Goal: Information Seeking & Learning: Learn about a topic

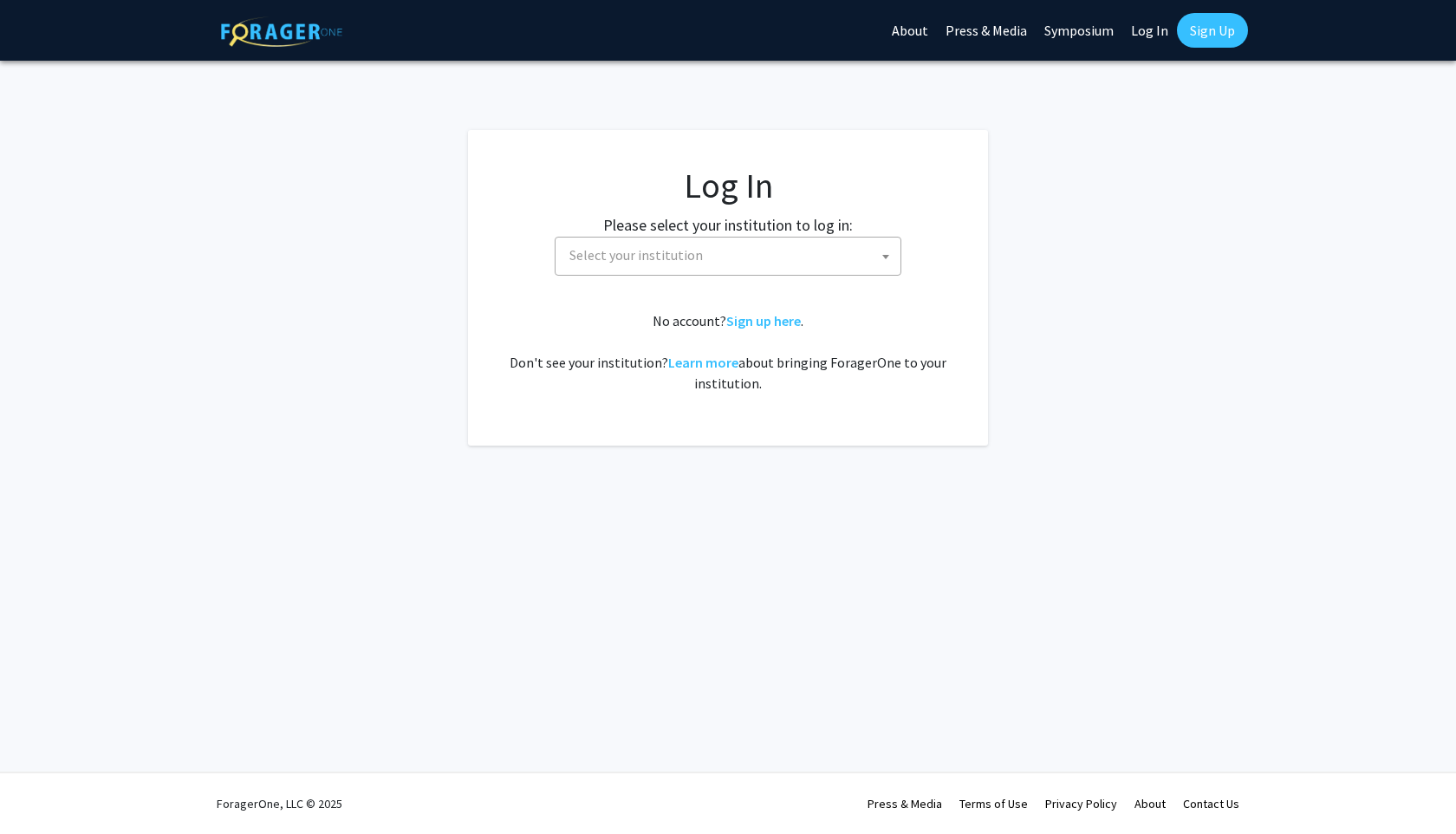
select select
click at [677, 249] on span "Select your institution" at bounding box center [636, 255] width 134 height 17
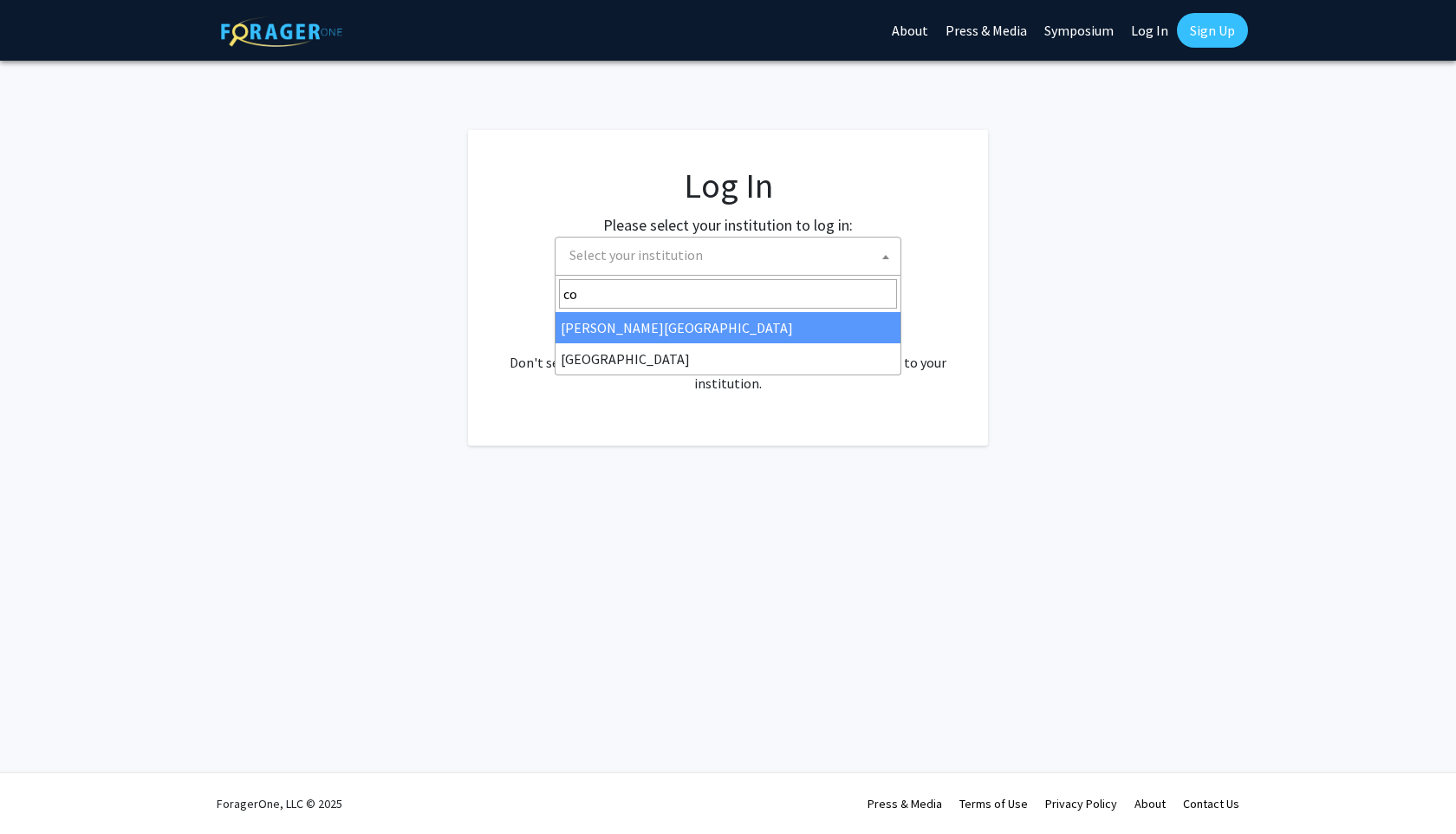
type input "c"
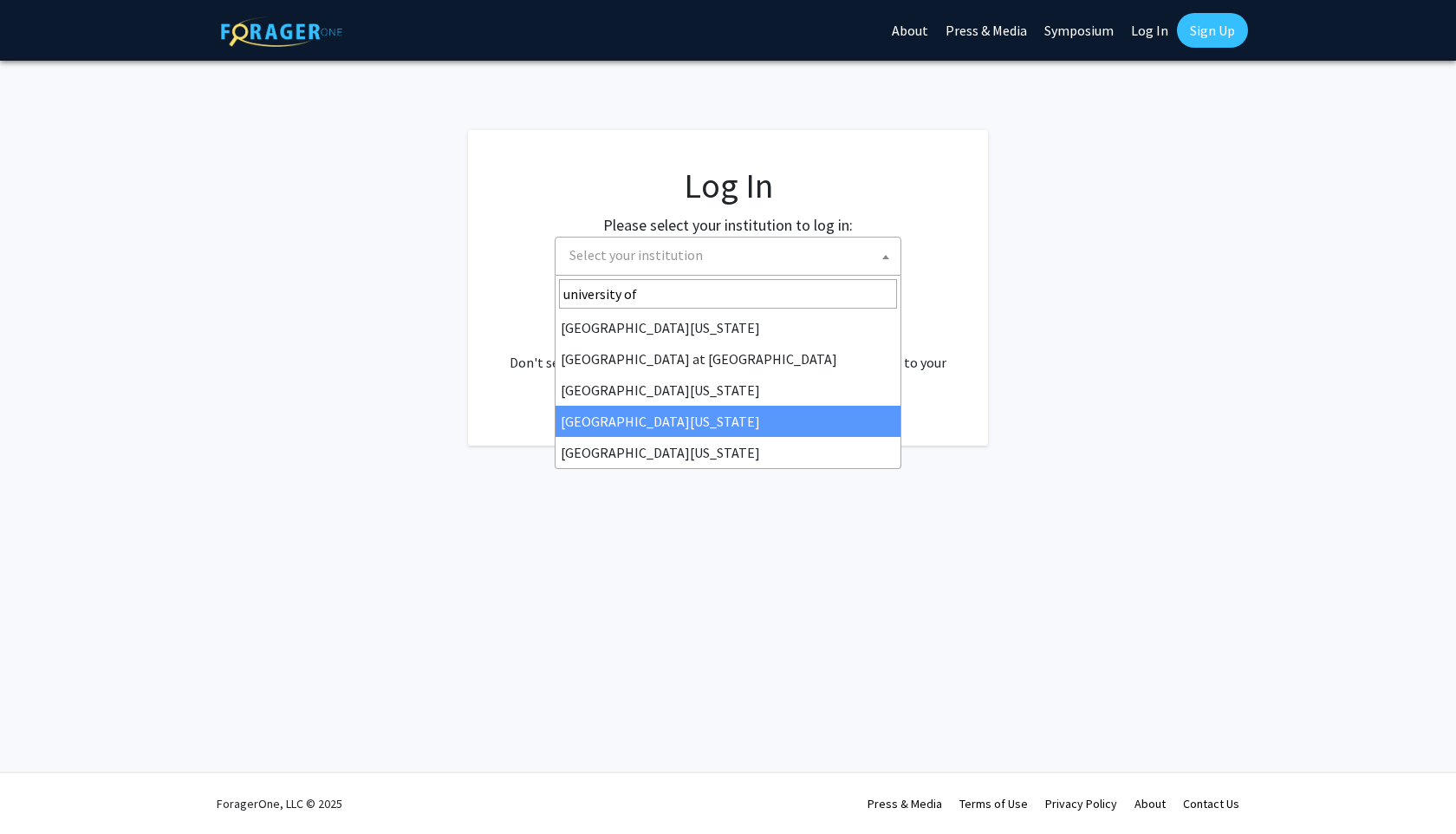
type input "university of"
select select "31"
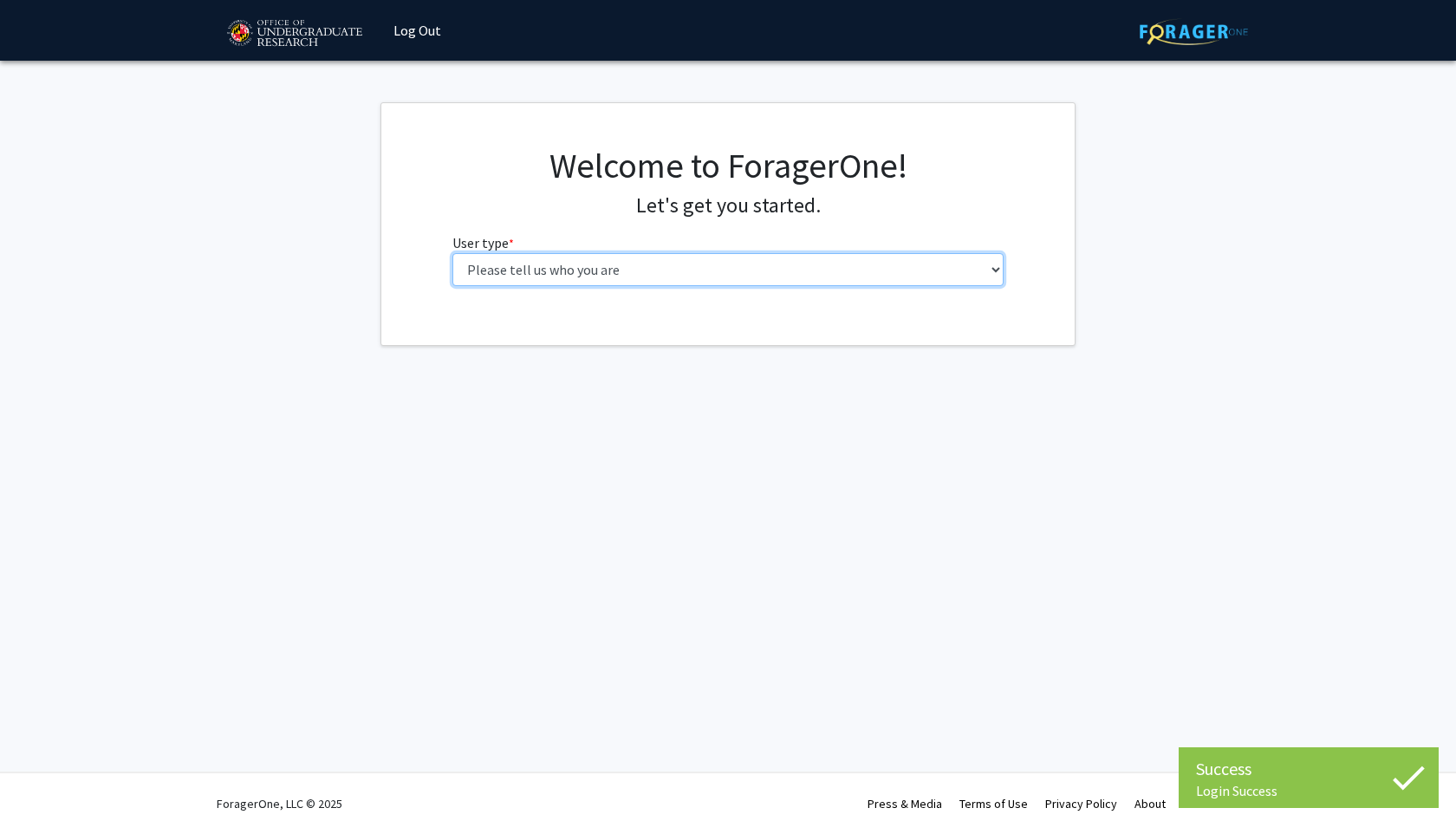
click at [831, 270] on select "Please tell us who you are Undergraduate Student Master's Student Doctoral Cand…" at bounding box center [728, 269] width 552 height 33
select select "1: undergrad"
click at [452, 253] on select "Please tell us who you are Undergraduate Student Master's Student Doctoral Cand…" at bounding box center [728, 269] width 552 height 33
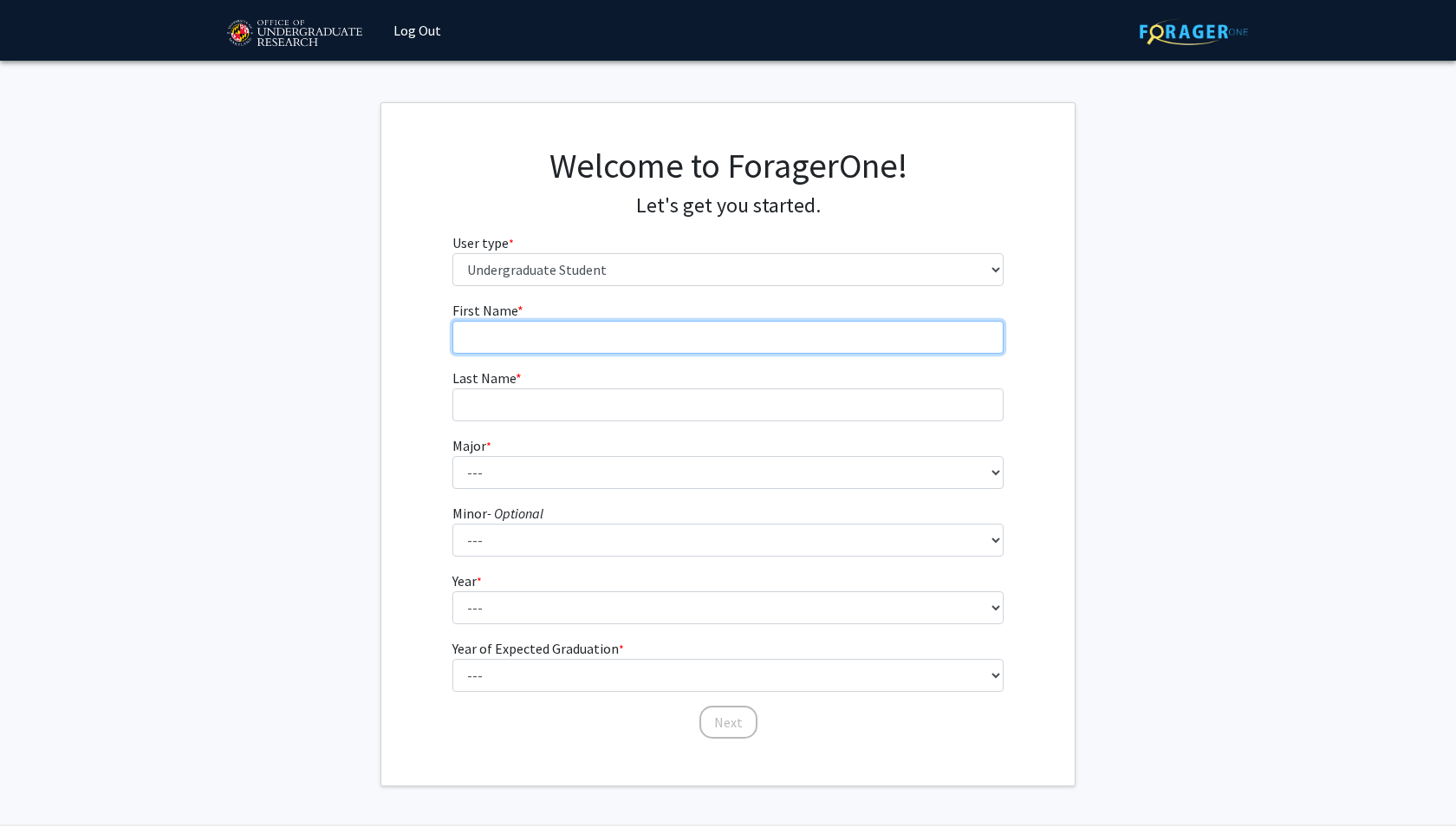
click at [768, 338] on input "First Name * required" at bounding box center [728, 337] width 552 height 33
type input "Sarah"
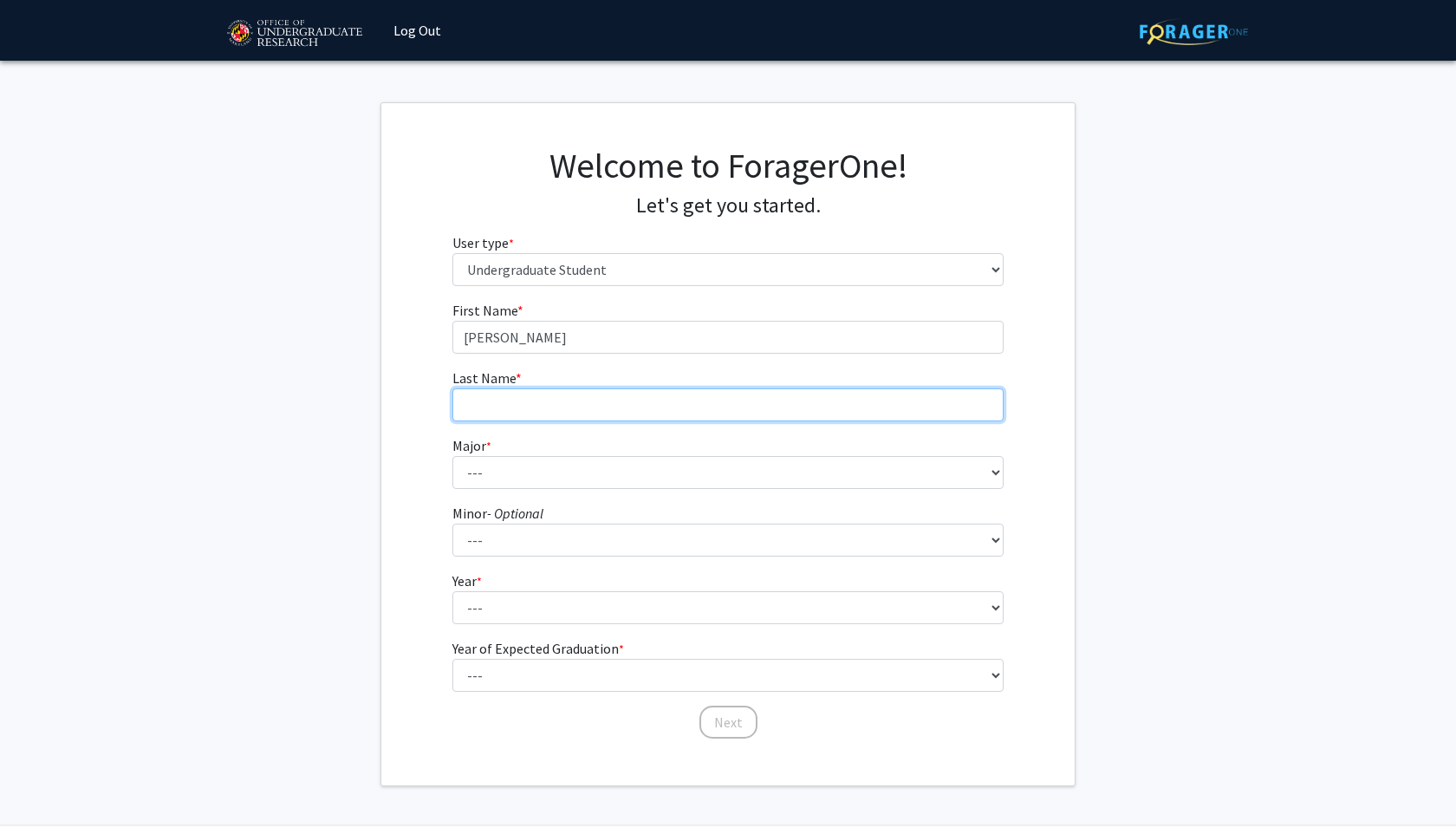
click at [680, 410] on input "Last Name * required" at bounding box center [728, 405] width 552 height 33
type input "Shumaker"
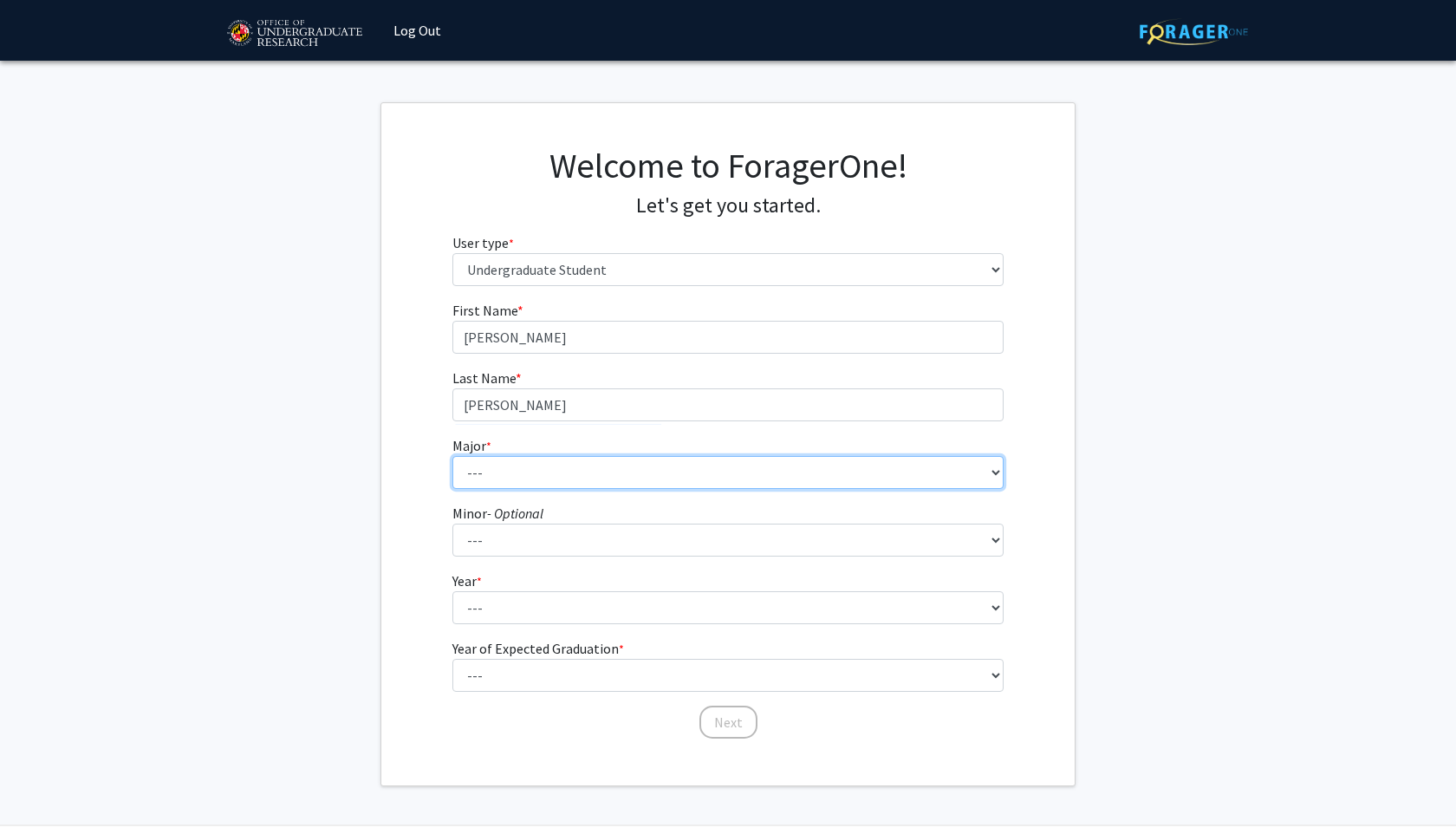
click at [535, 462] on select "--- Accounting Aerospace Engineering African American and Africana Studies Agri…" at bounding box center [728, 472] width 552 height 33
select select "17: 2318"
click at [452, 456] on select "--- Accounting Aerospace Engineering African American and Africana Studies Agri…" at bounding box center [728, 472] width 552 height 33
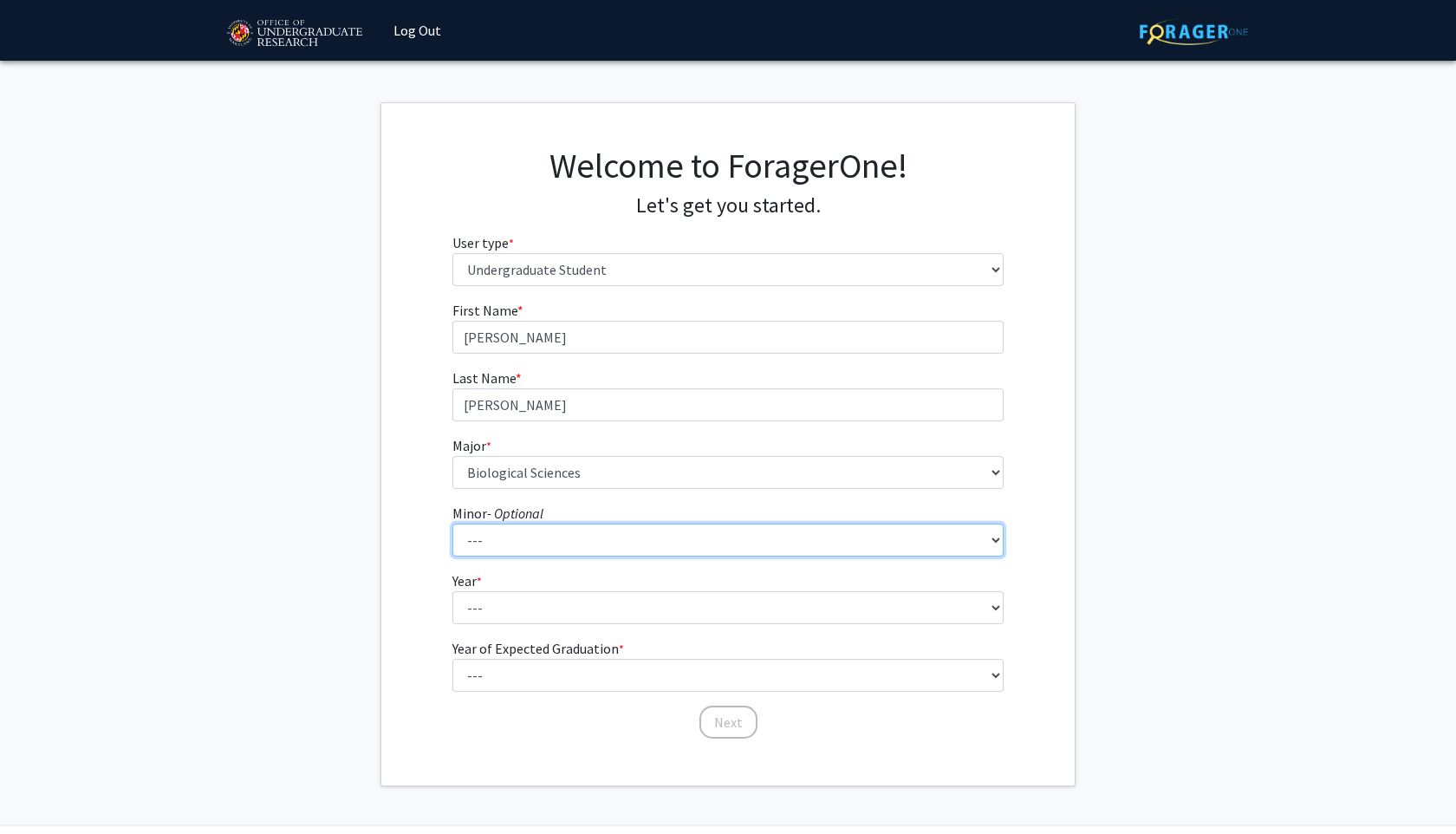
click at [594, 539] on select "--- Actuarial Mathematics Advanced Cybersecurity Experience for Students Africa…" at bounding box center [728, 540] width 552 height 33
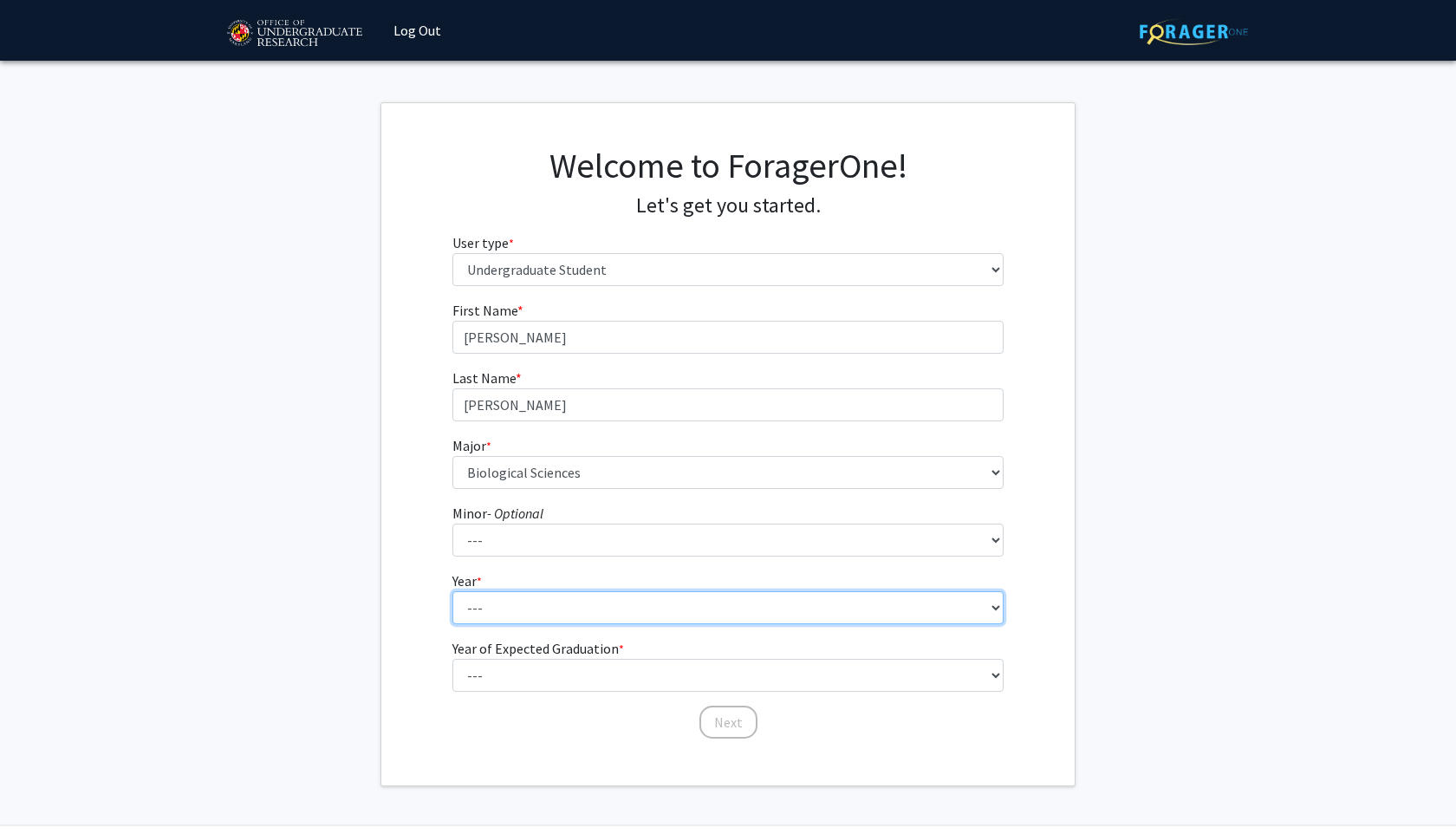
click at [549, 612] on select "--- First-year Sophomore Junior Senior Postbaccalaureate Certificate" at bounding box center [728, 607] width 552 height 33
select select "2: sophomore"
click at [452, 591] on select "--- First-year Sophomore Junior Senior Postbaccalaureate Certificate" at bounding box center [728, 607] width 552 height 33
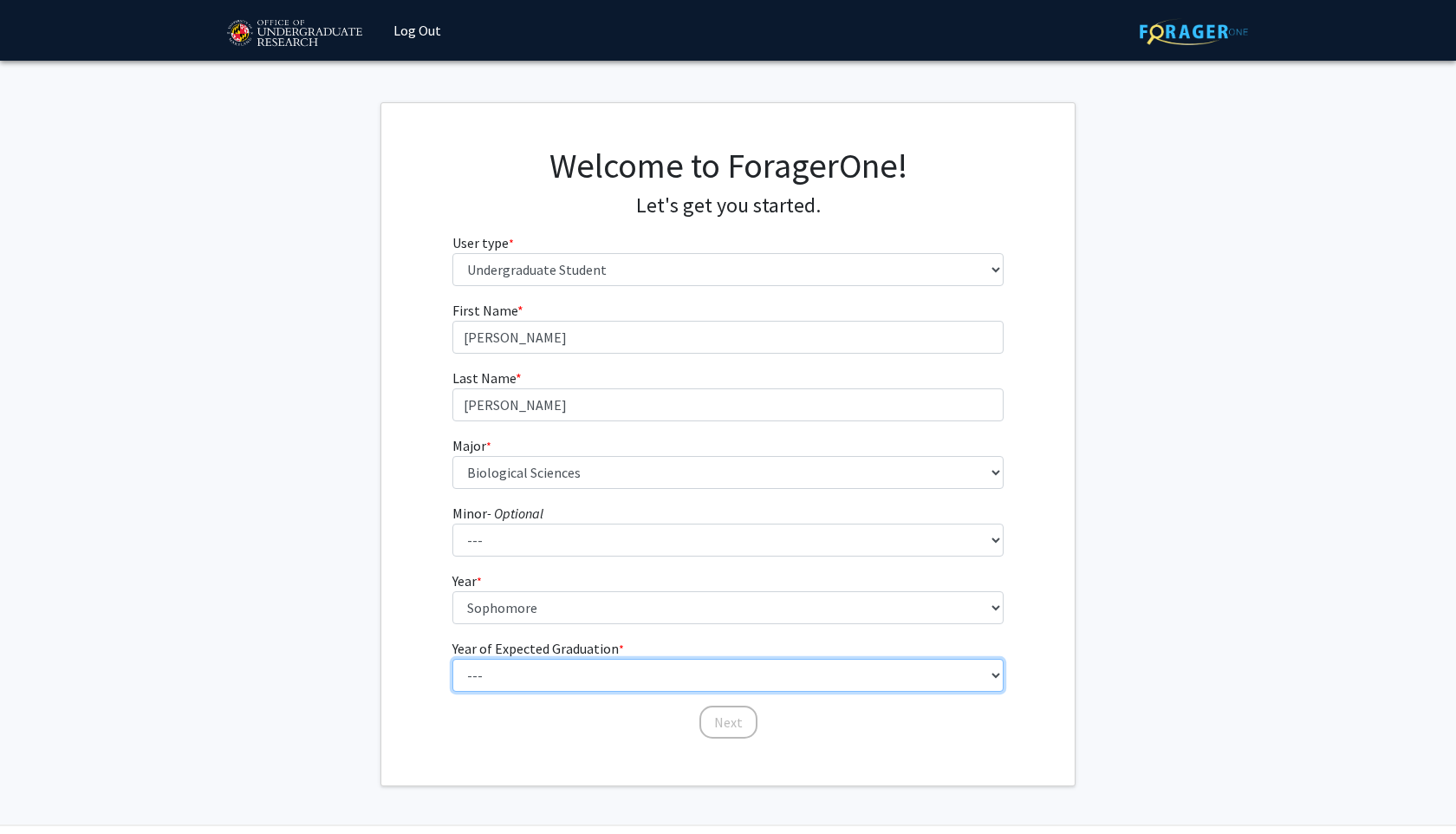
click at [541, 675] on select "--- 2025 2026 2027 2028 2029 2030 2031 2032 2033 2034" at bounding box center [728, 675] width 552 height 33
select select "4: 2028"
click at [452, 659] on select "--- 2025 2026 2027 2028 2029 2030 2031 2032 2033 2034" at bounding box center [728, 675] width 552 height 33
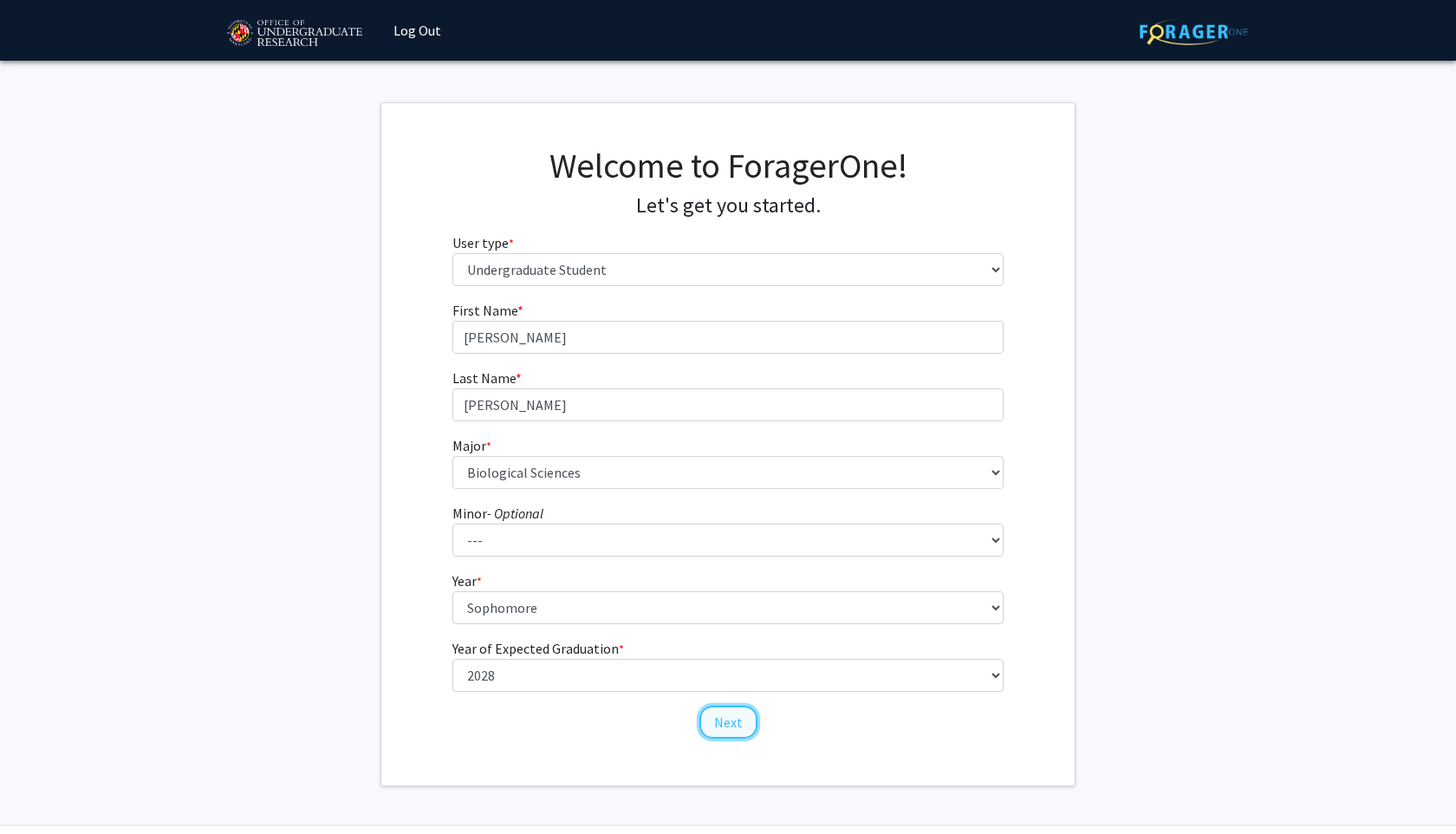
click at [730, 723] on button "Next" at bounding box center [728, 721] width 58 height 33
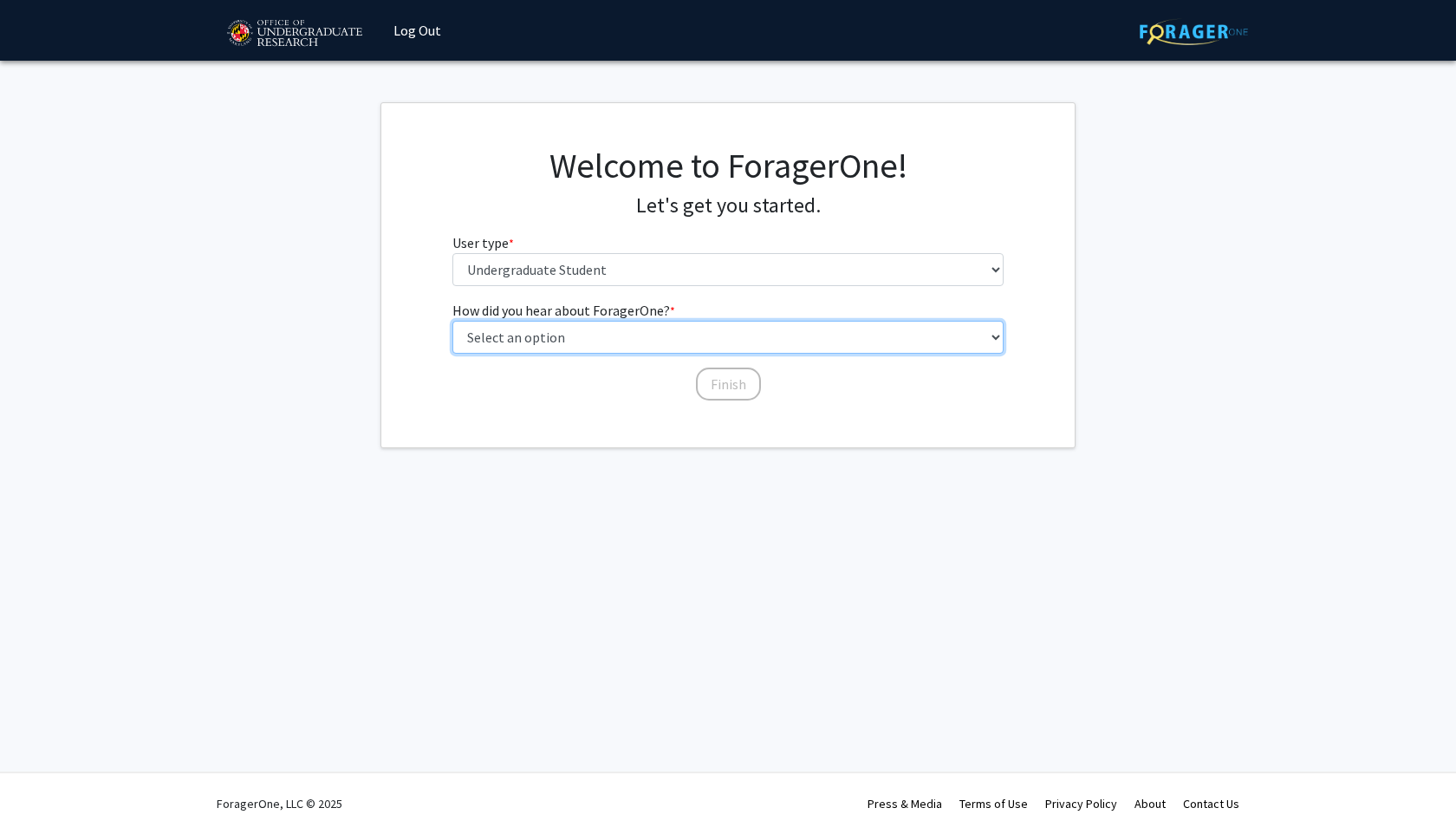
click at [729, 345] on select "Select an option Peer/student recommendation Faculty/staff recommendation Unive…" at bounding box center [728, 337] width 552 height 33
select select "1: peer_recommendation"
click at [452, 320] on select "Select an option Peer/student recommendation Faculty/staff recommendation Unive…" at bounding box center [728, 337] width 552 height 33
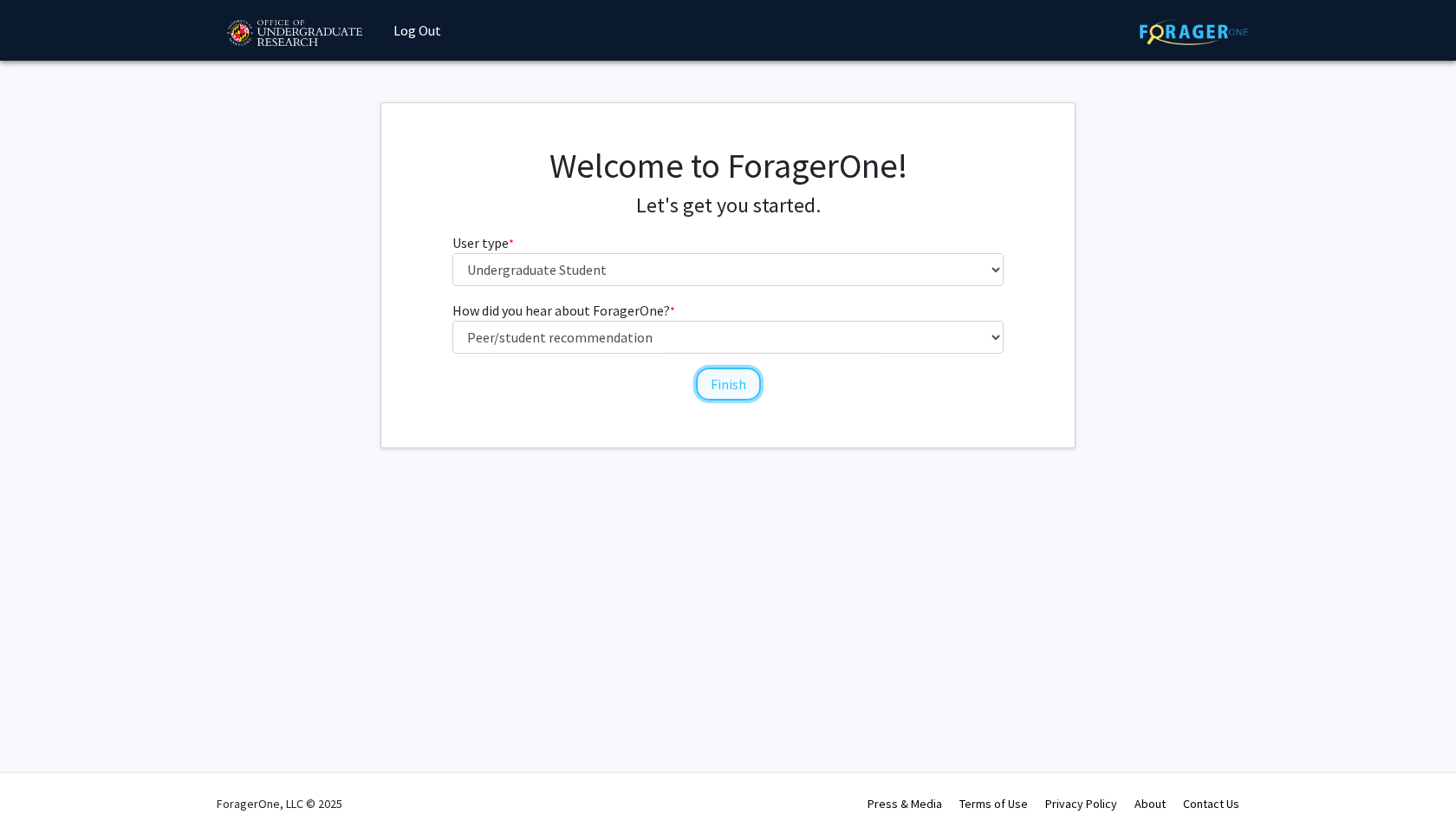
click at [712, 385] on button "Finish" at bounding box center [728, 384] width 65 height 33
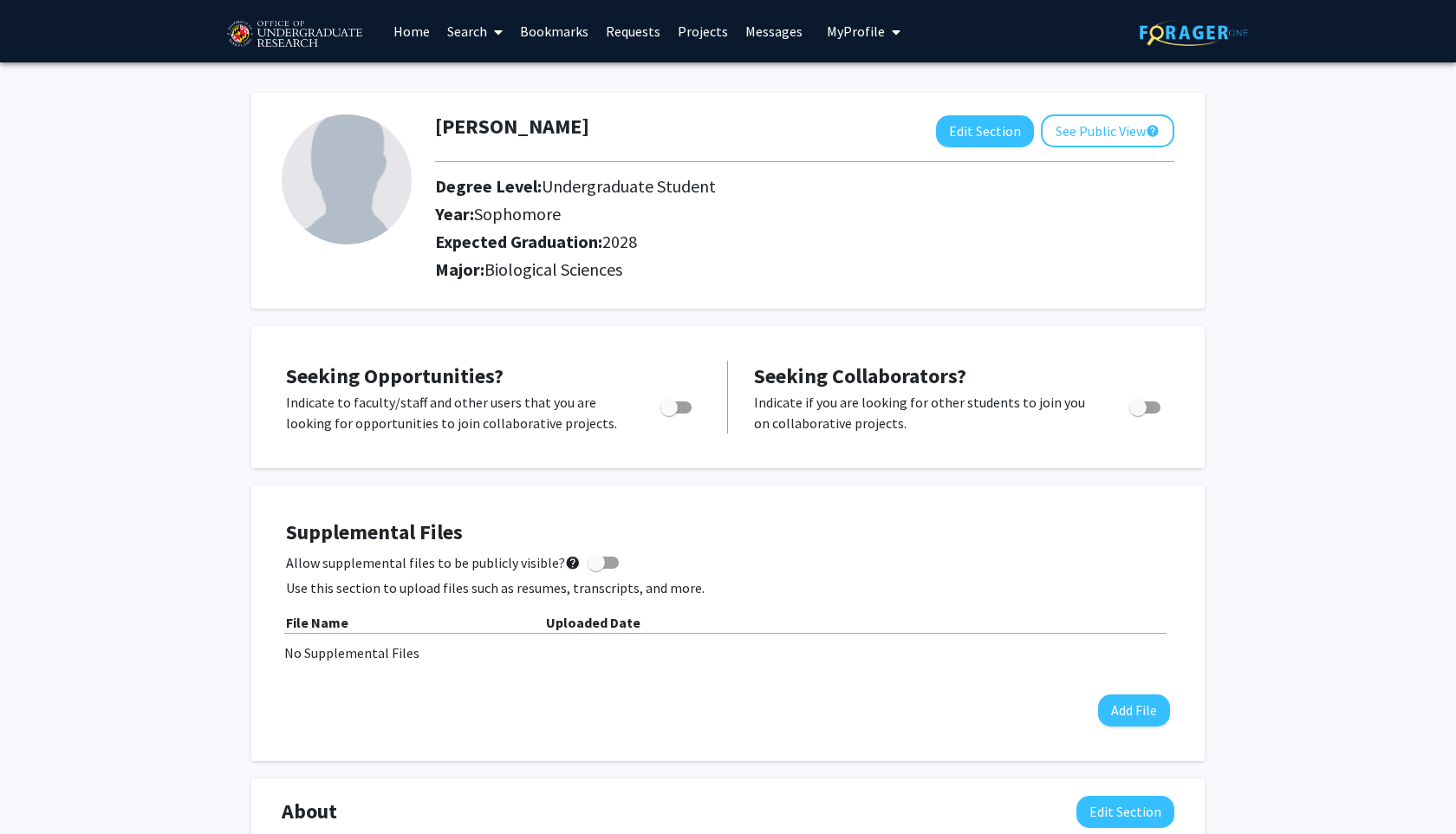
click at [398, 27] on link "Home" at bounding box center [412, 31] width 54 height 61
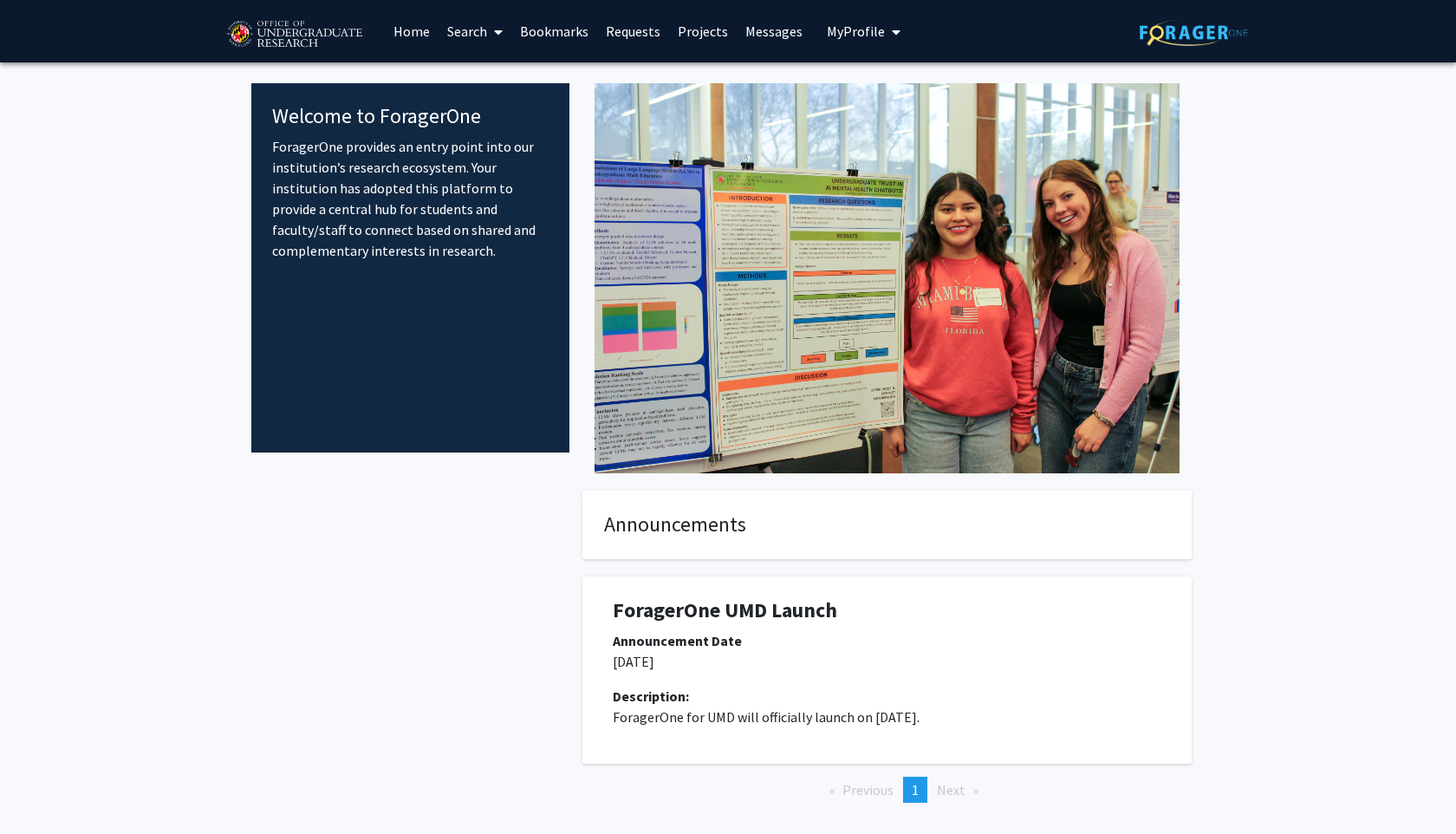
click at [702, 38] on link "Projects" at bounding box center [702, 31] width 67 height 61
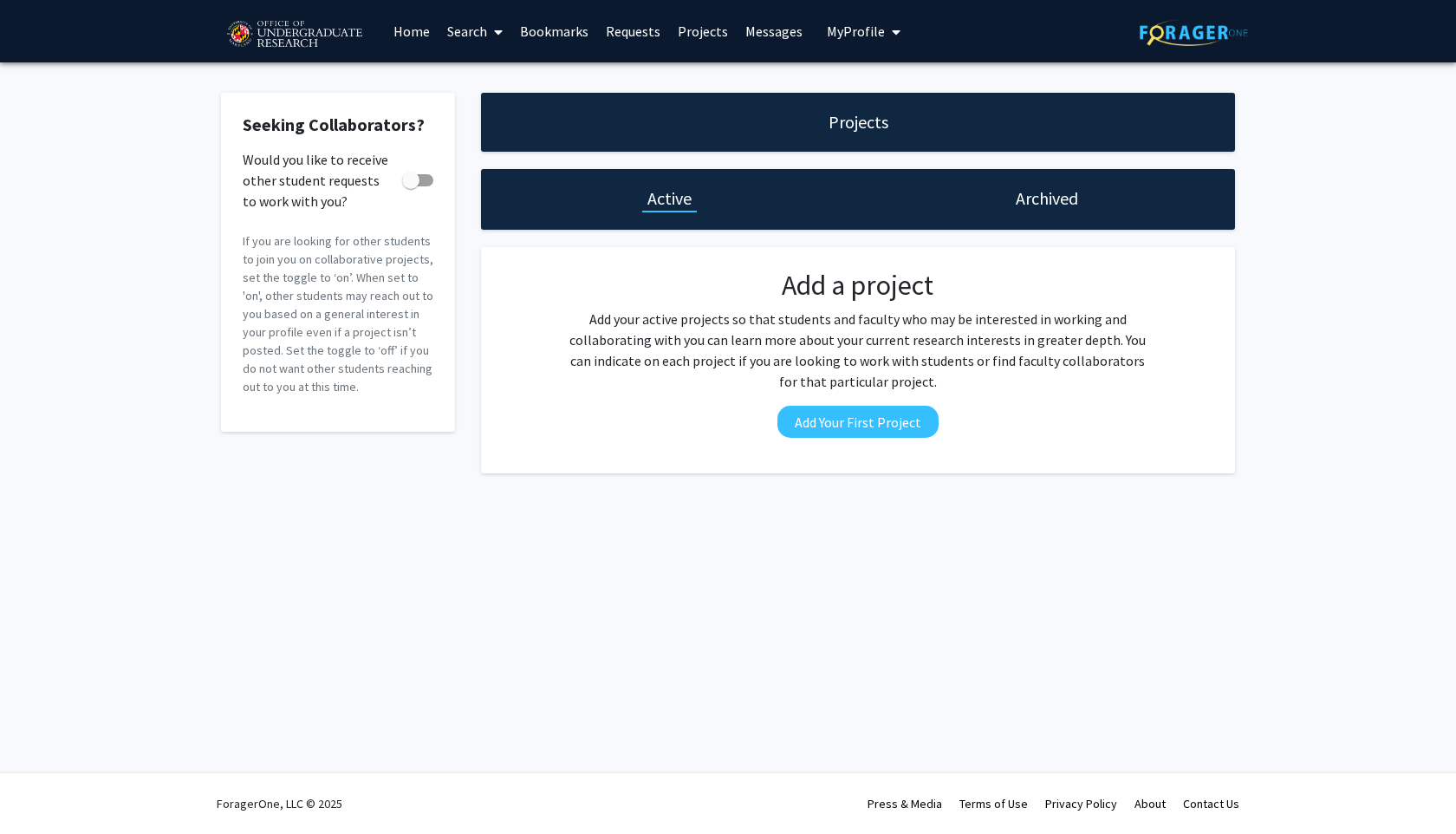
click at [415, 33] on link "Home" at bounding box center [412, 31] width 54 height 61
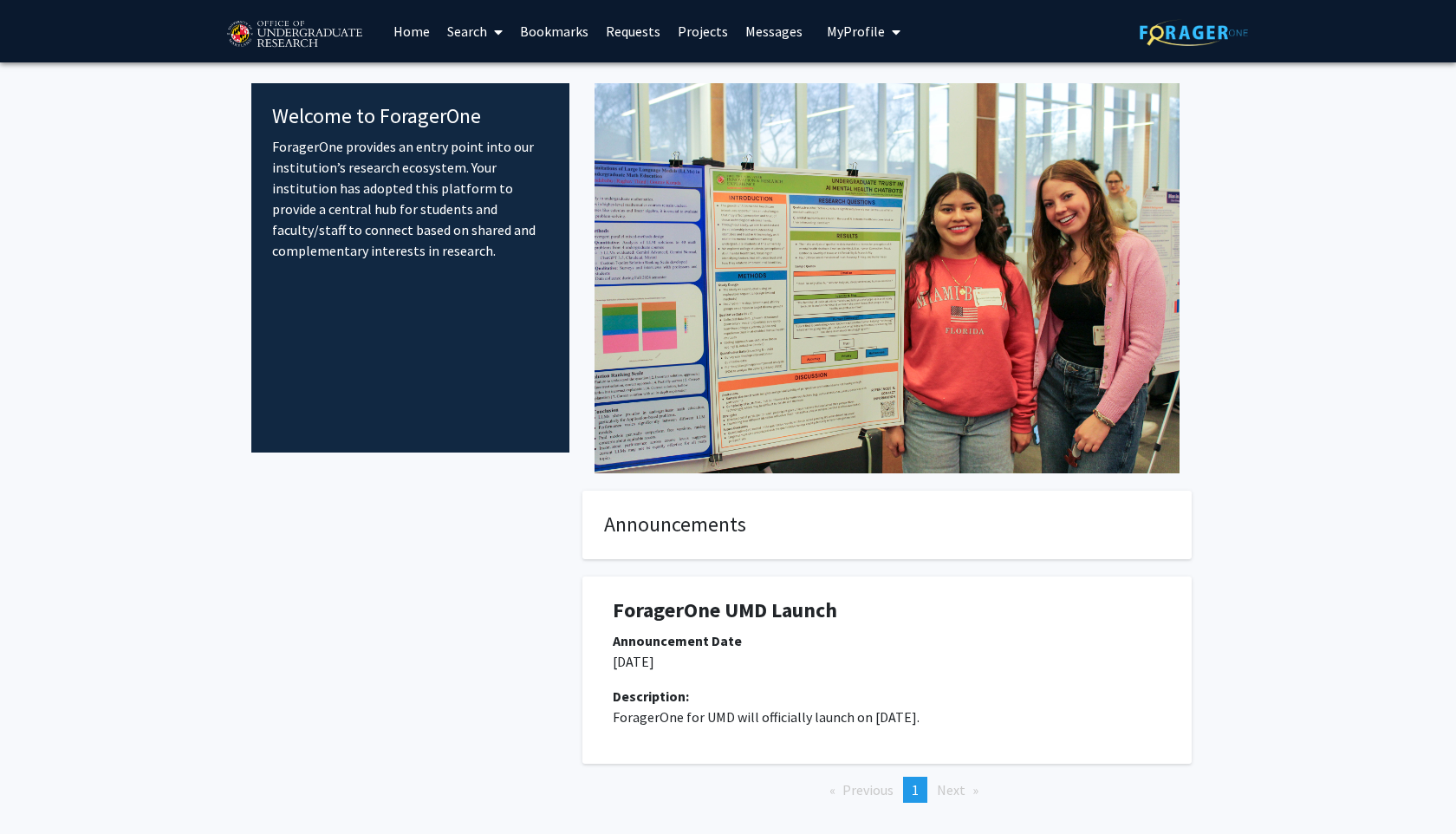
click at [463, 31] on link "Search" at bounding box center [475, 31] width 73 height 61
click at [575, 545] on div "Announcements" at bounding box center [887, 524] width 635 height 68
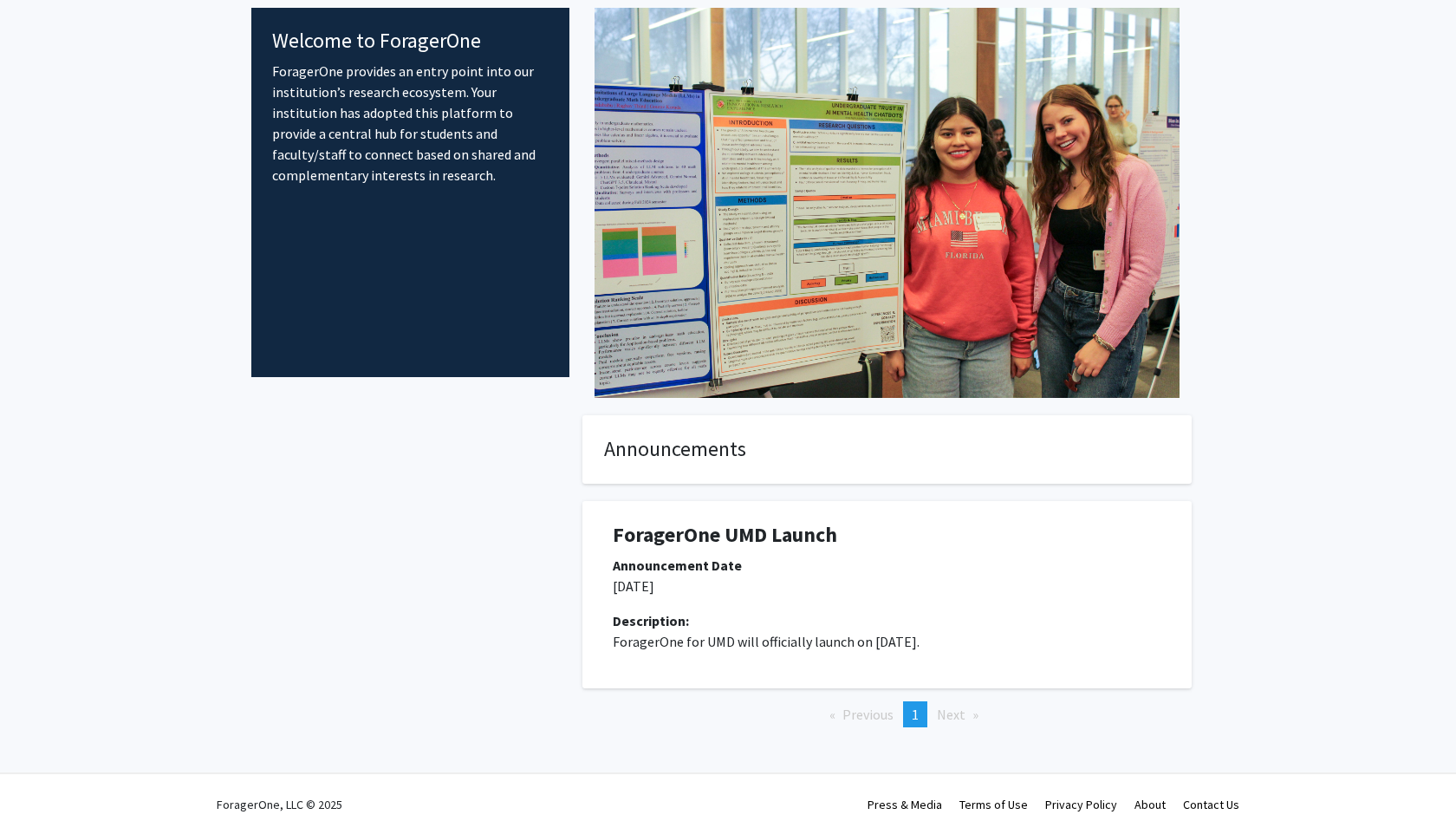
click at [948, 712] on span "Next page" at bounding box center [952, 714] width 29 height 17
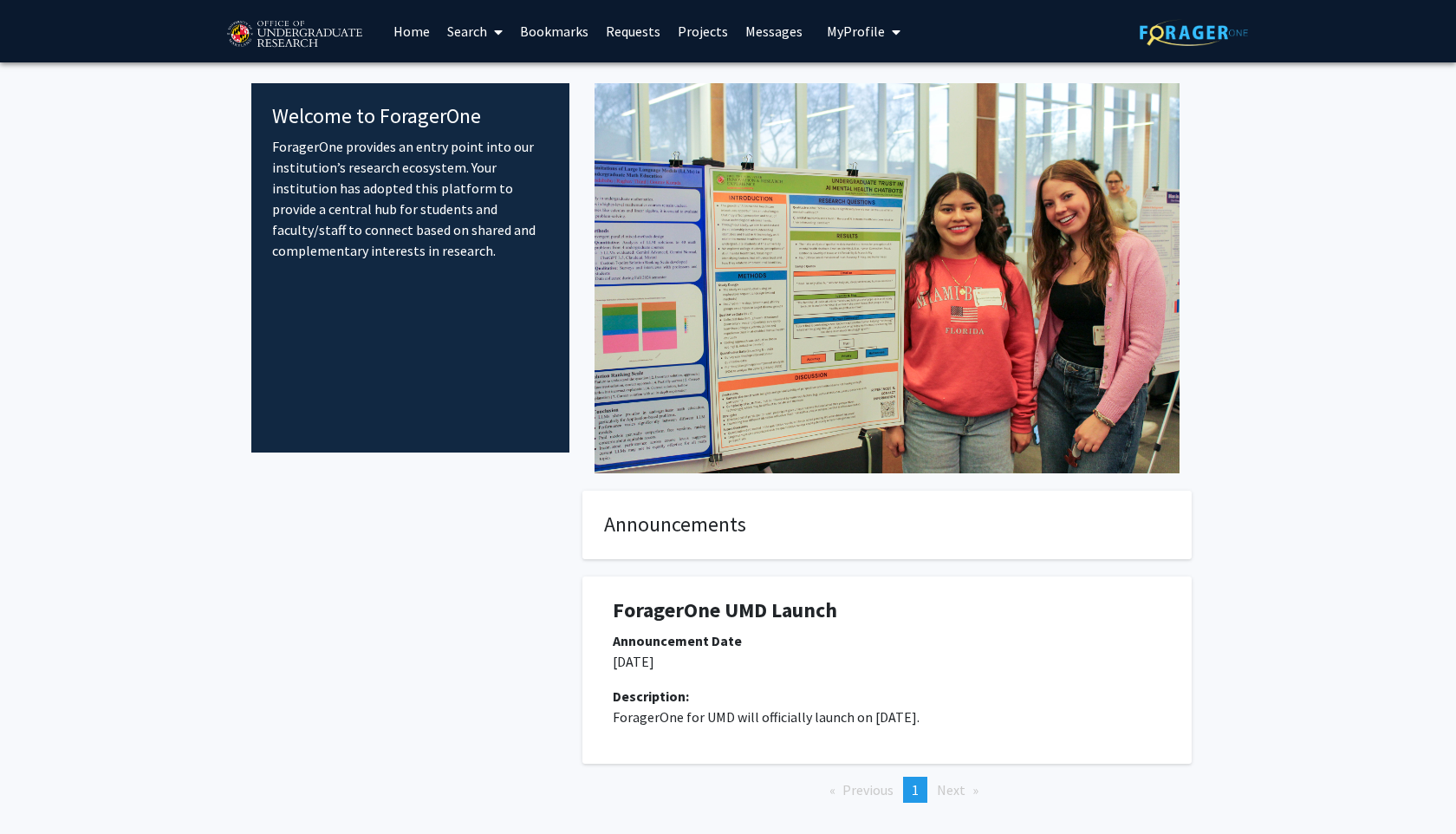
click at [1205, 38] on img at bounding box center [1194, 33] width 109 height 27
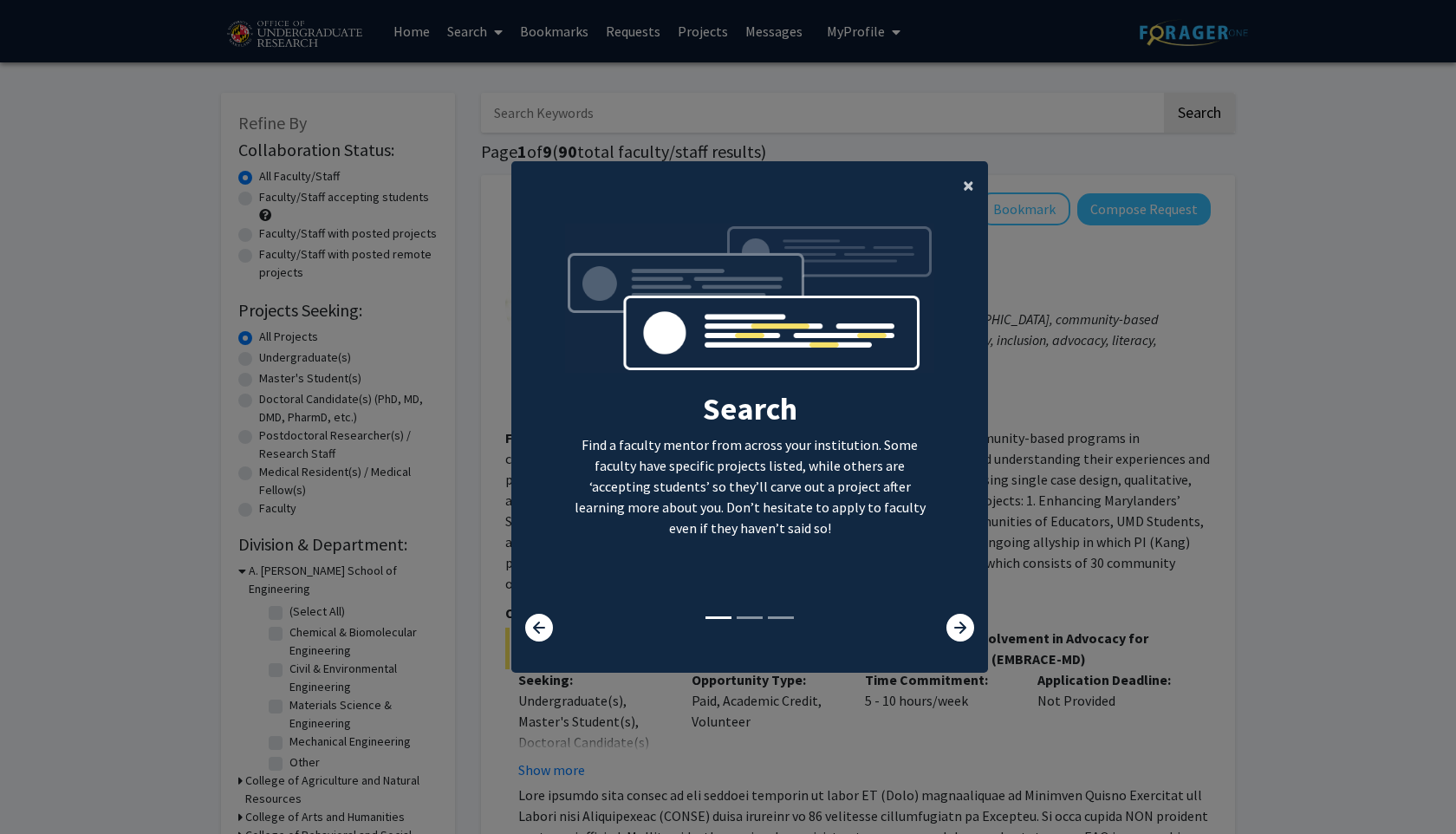
click at [965, 187] on span "×" at bounding box center [969, 185] width 12 height 27
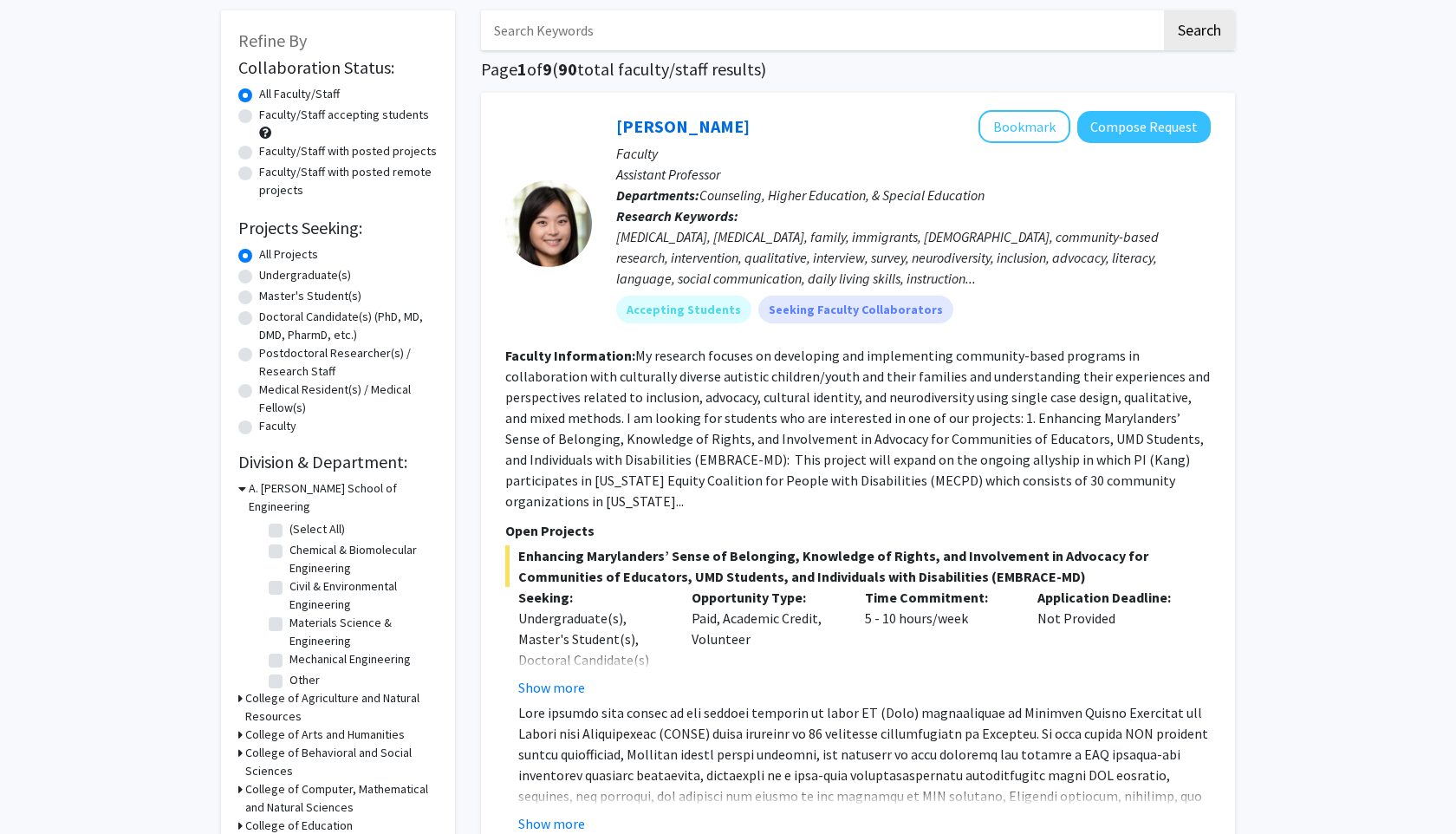
scroll to position [90, 0]
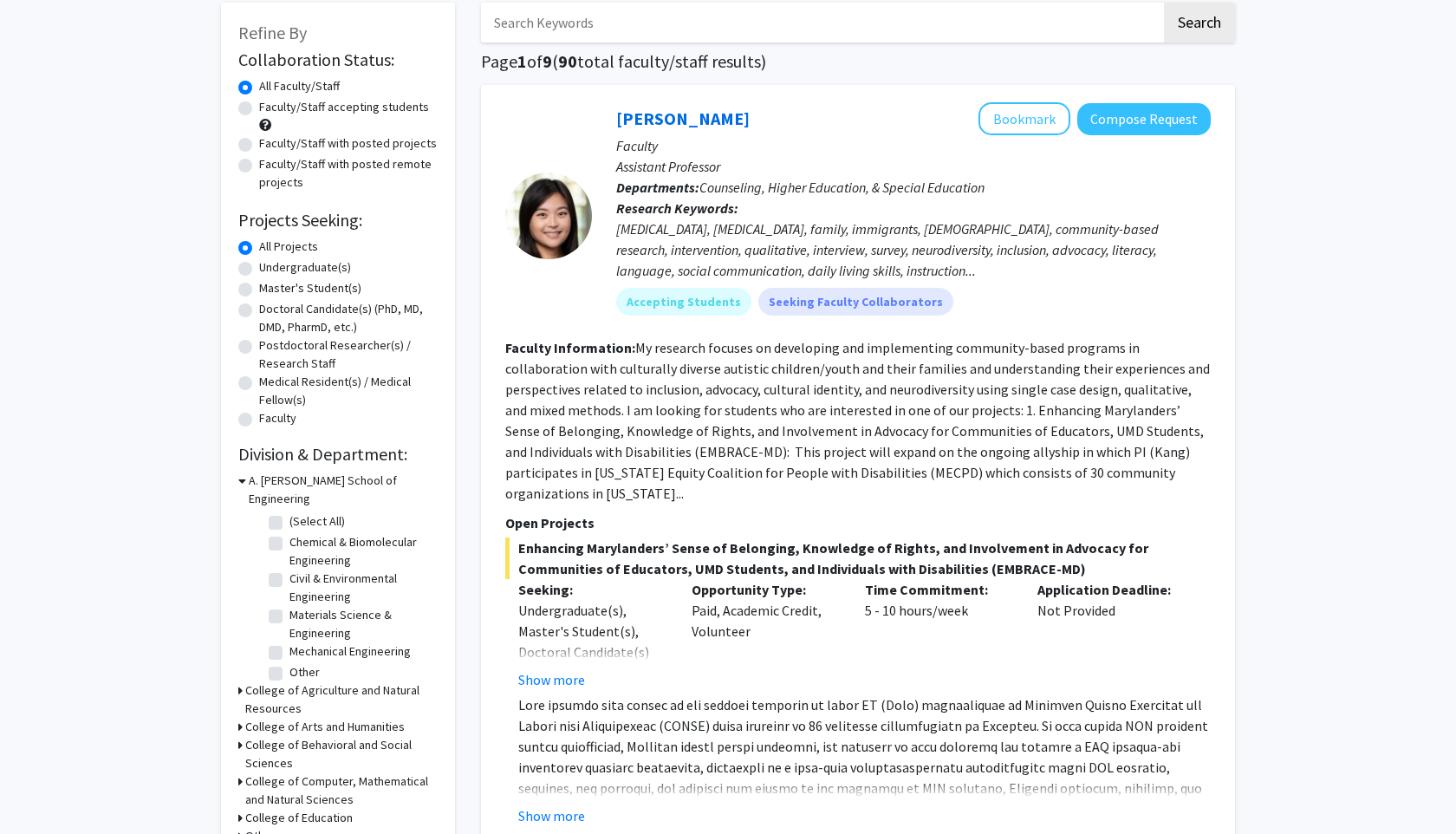
click at [293, 271] on label "Undergraduate(s)" at bounding box center [304, 266] width 91 height 18
click at [270, 269] on input "Undergraduate(s)" at bounding box center [265, 264] width 12 height 12
radio input "true"
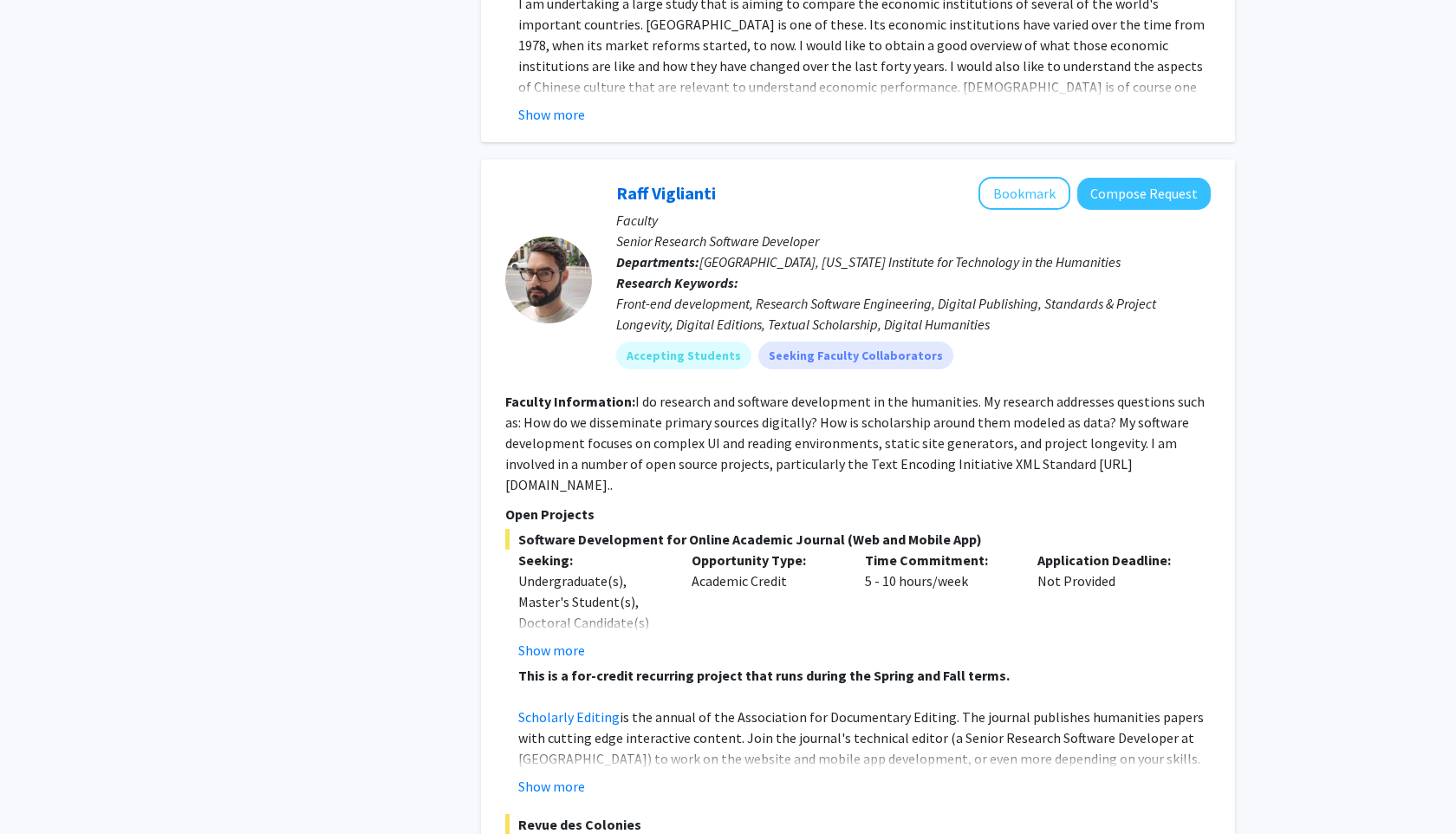
scroll to position [3624, 0]
drag, startPoint x: 808, startPoint y: 262, endPoint x: 925, endPoint y: 263, distance: 117.0
click at [925, 292] on div "Front-end development, Research Software Engineering, Digital Publishing, Stand…" at bounding box center [913, 313] width 595 height 41
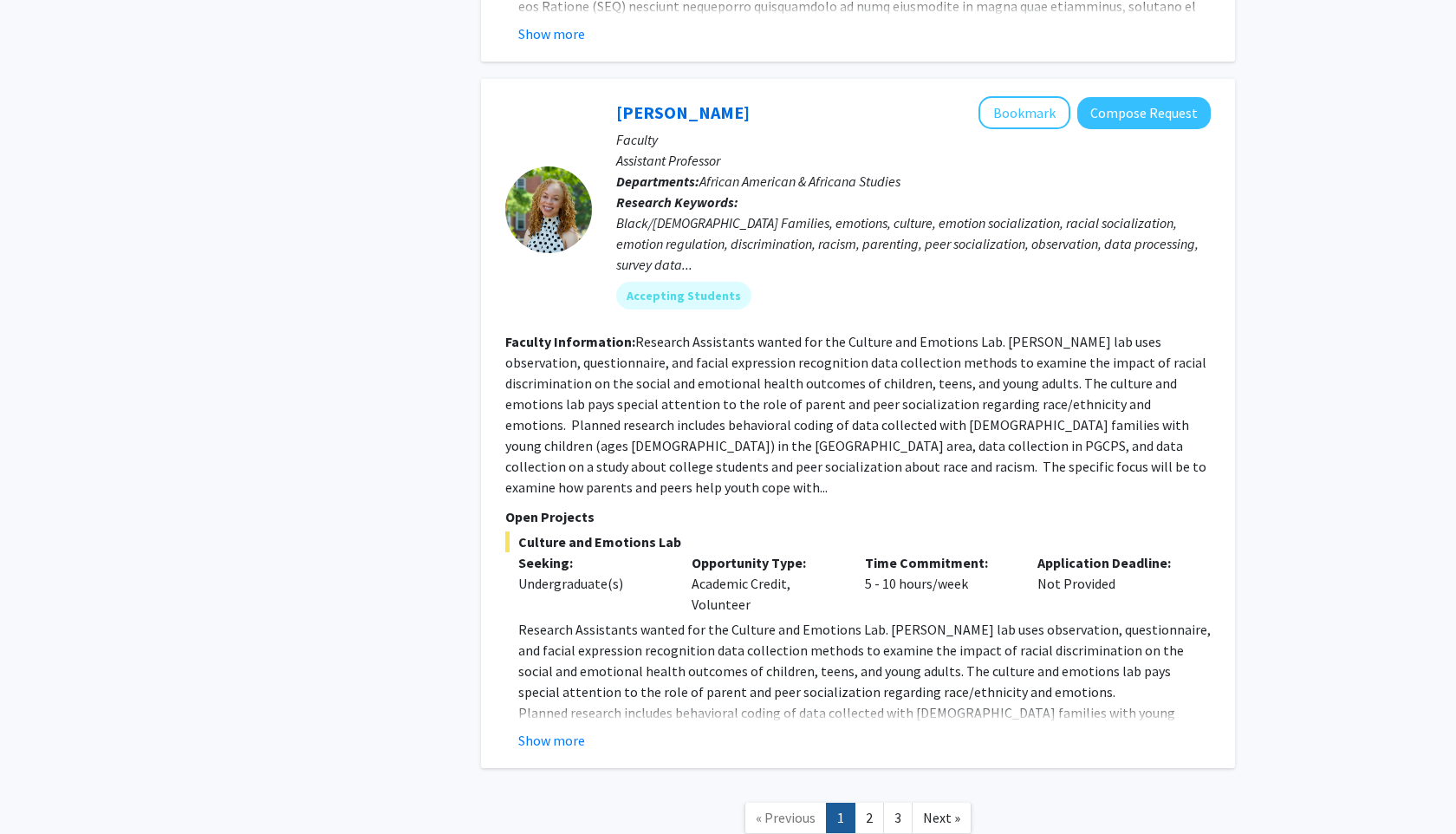
scroll to position [7982, 0]
click at [868, 800] on link "2" at bounding box center [869, 816] width 30 height 31
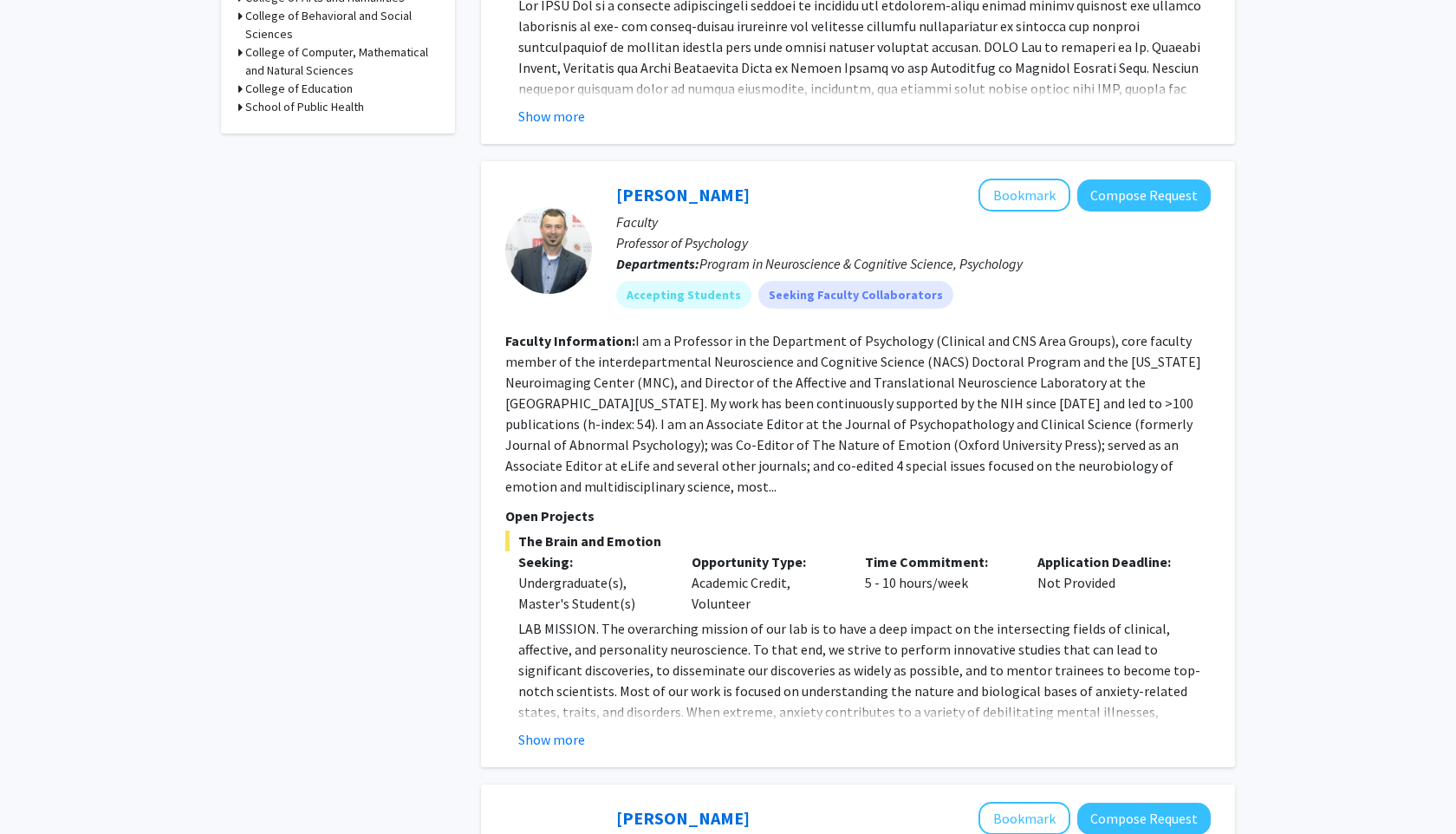
scroll to position [775, 0]
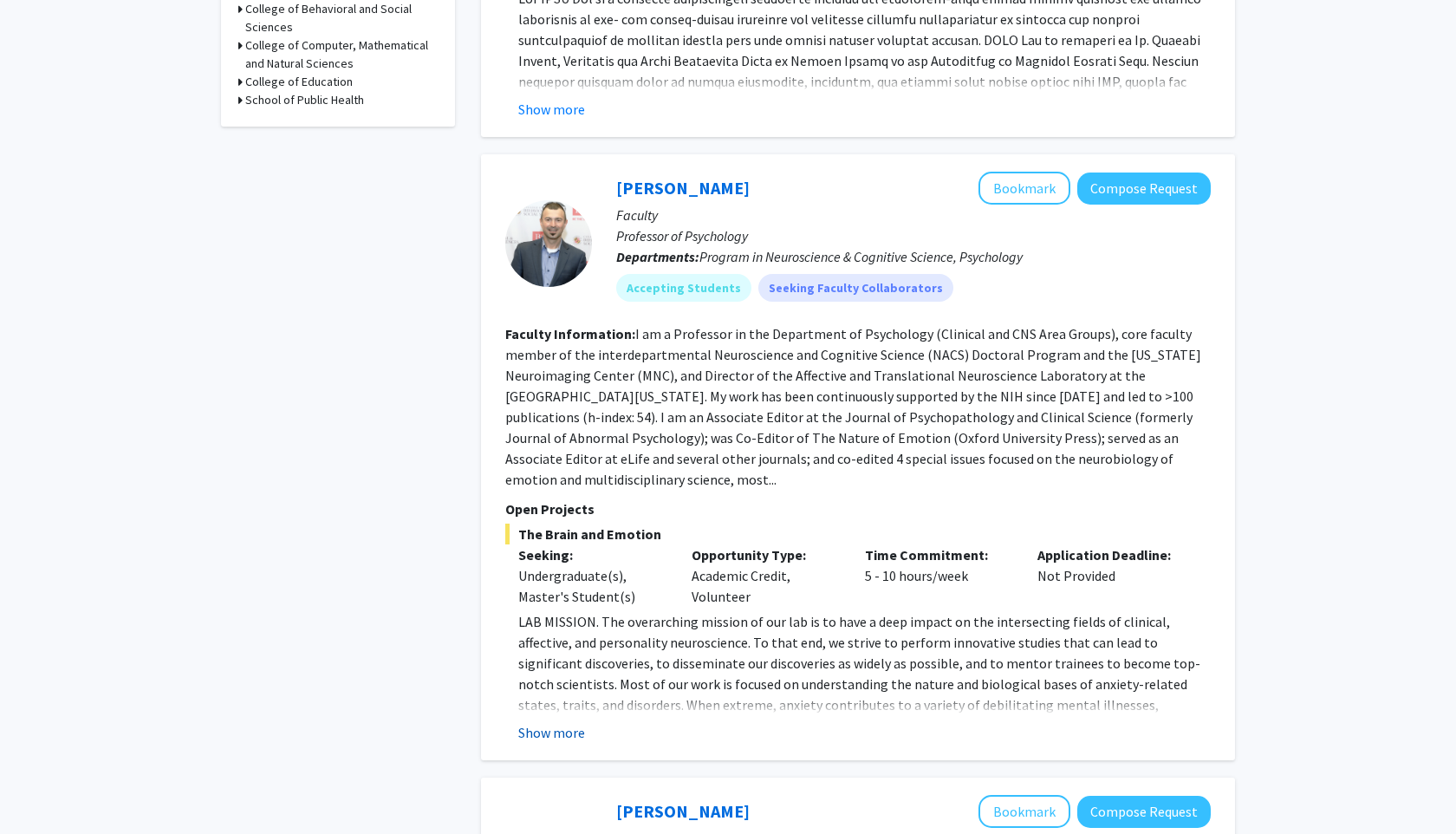
click at [564, 721] on button "Show more" at bounding box center [551, 732] width 66 height 21
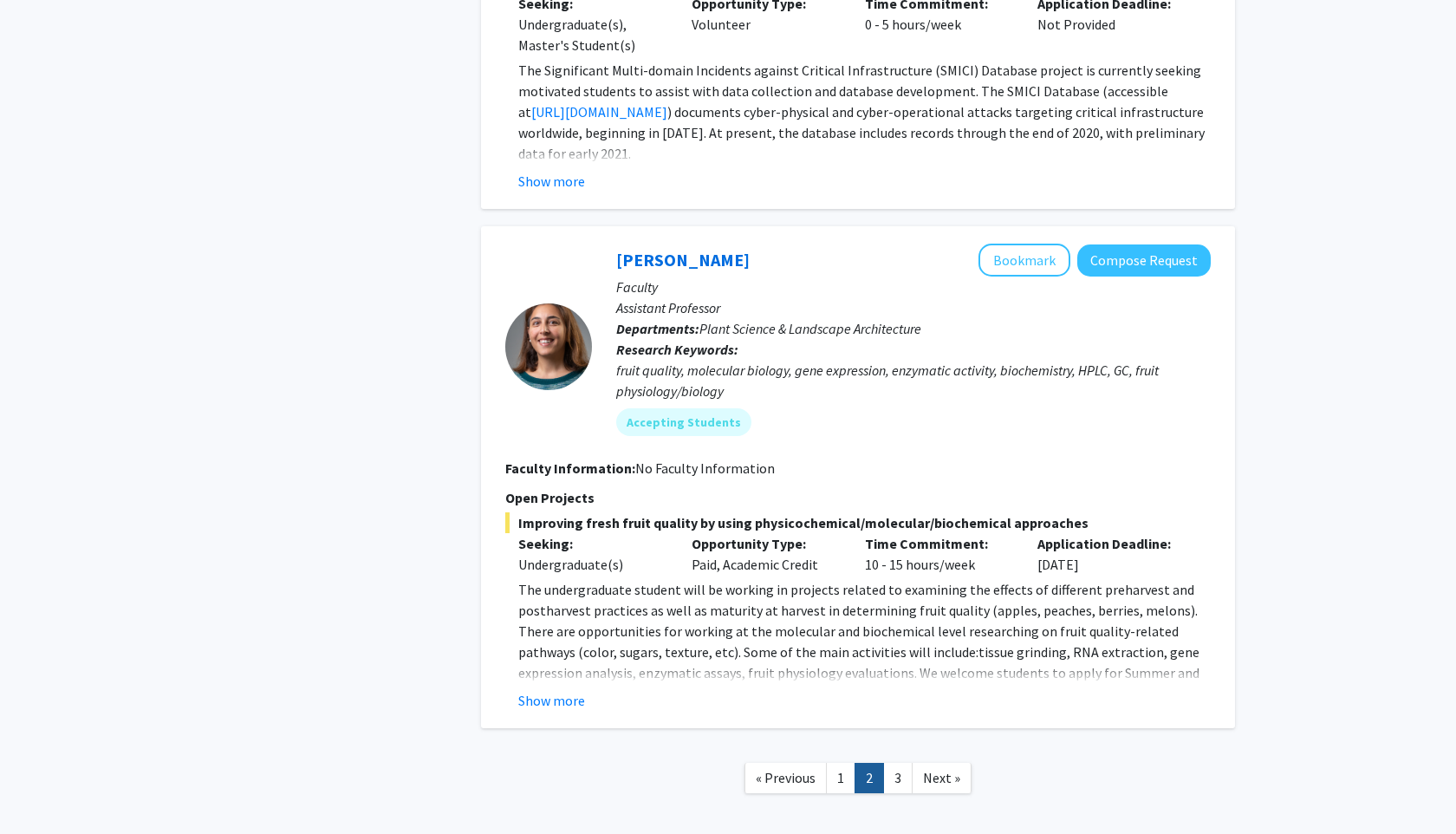
scroll to position [5886, 0]
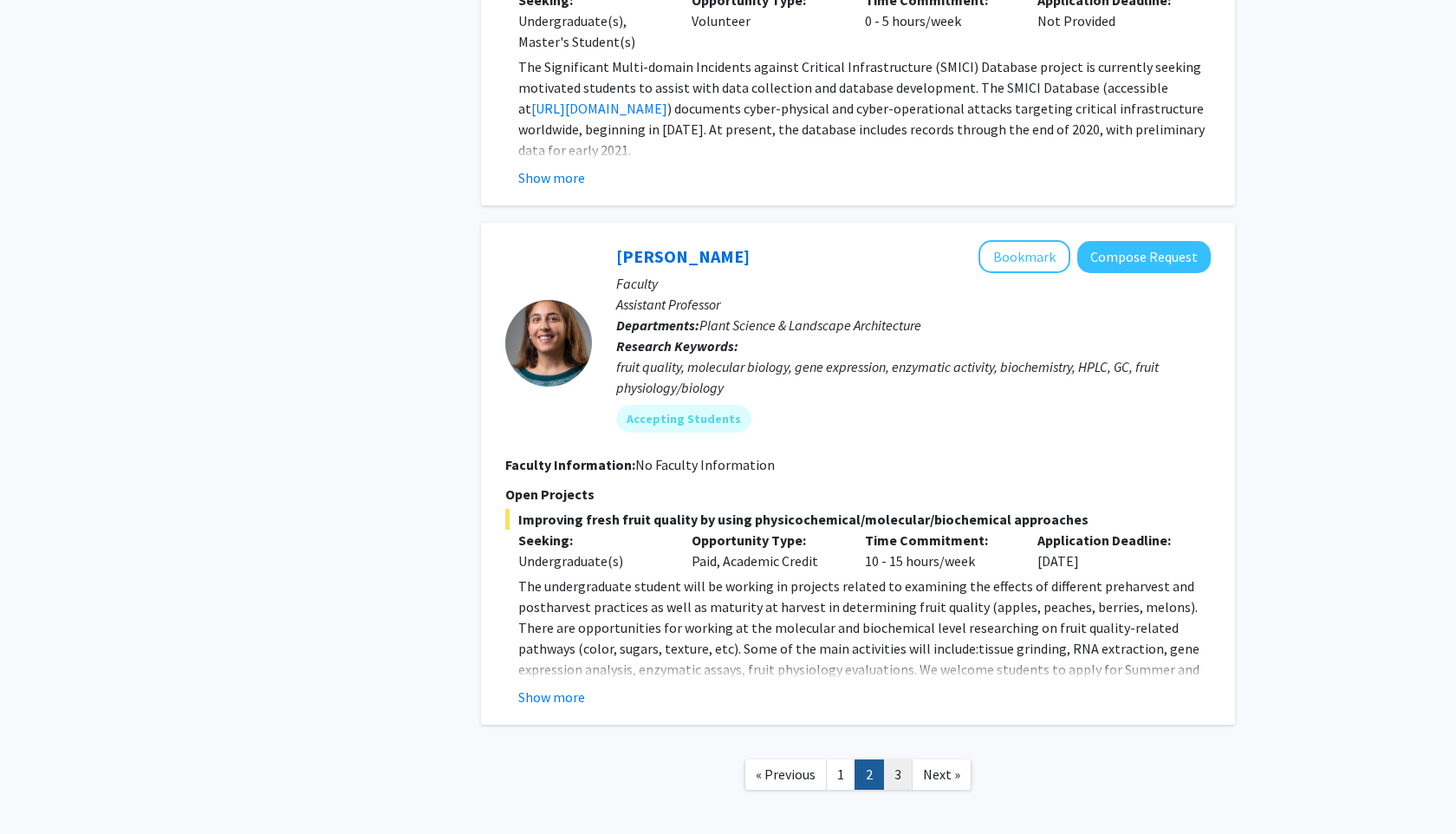
click at [896, 759] on link "3" at bounding box center [898, 774] width 30 height 31
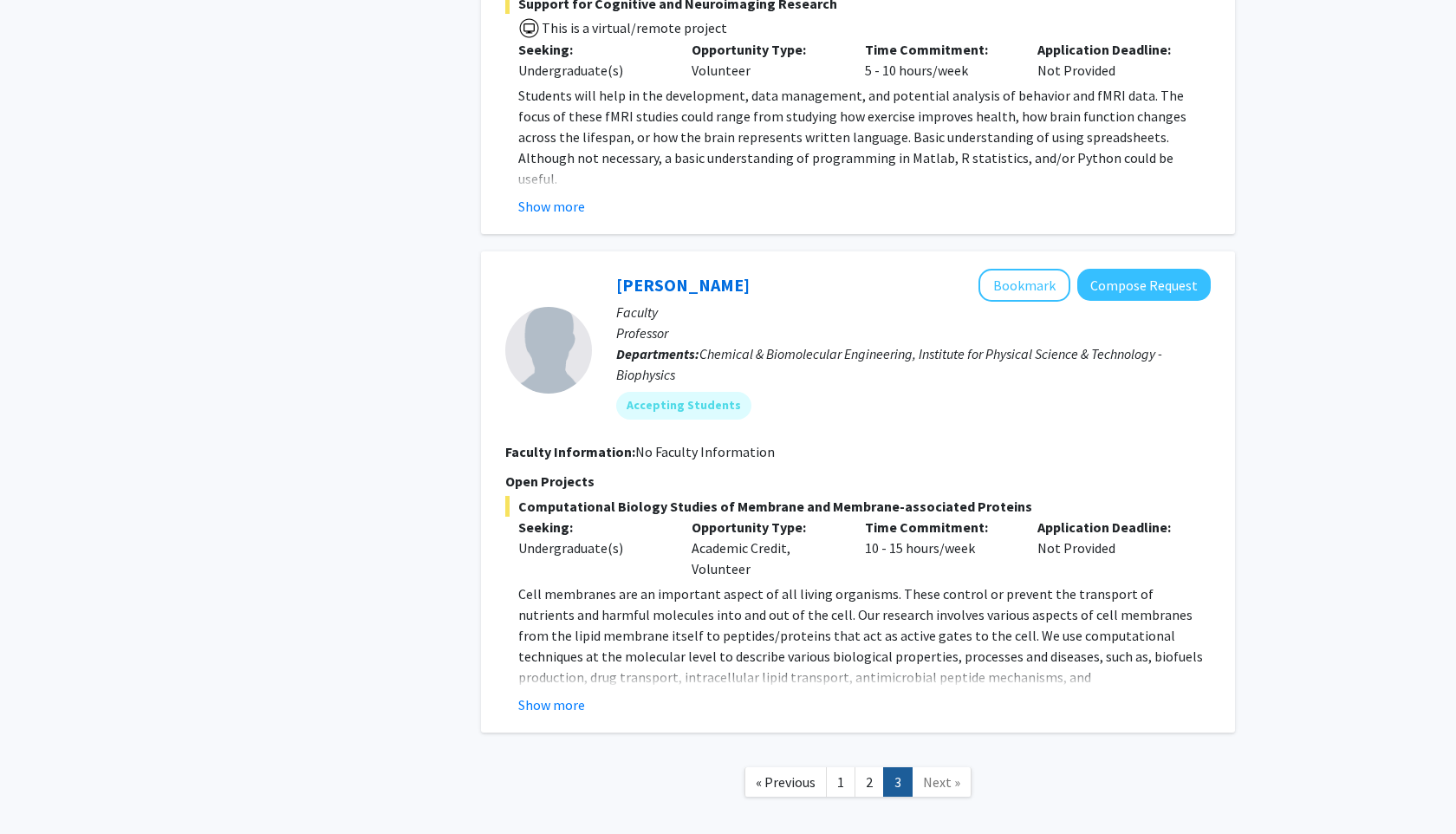
scroll to position [1478, 0]
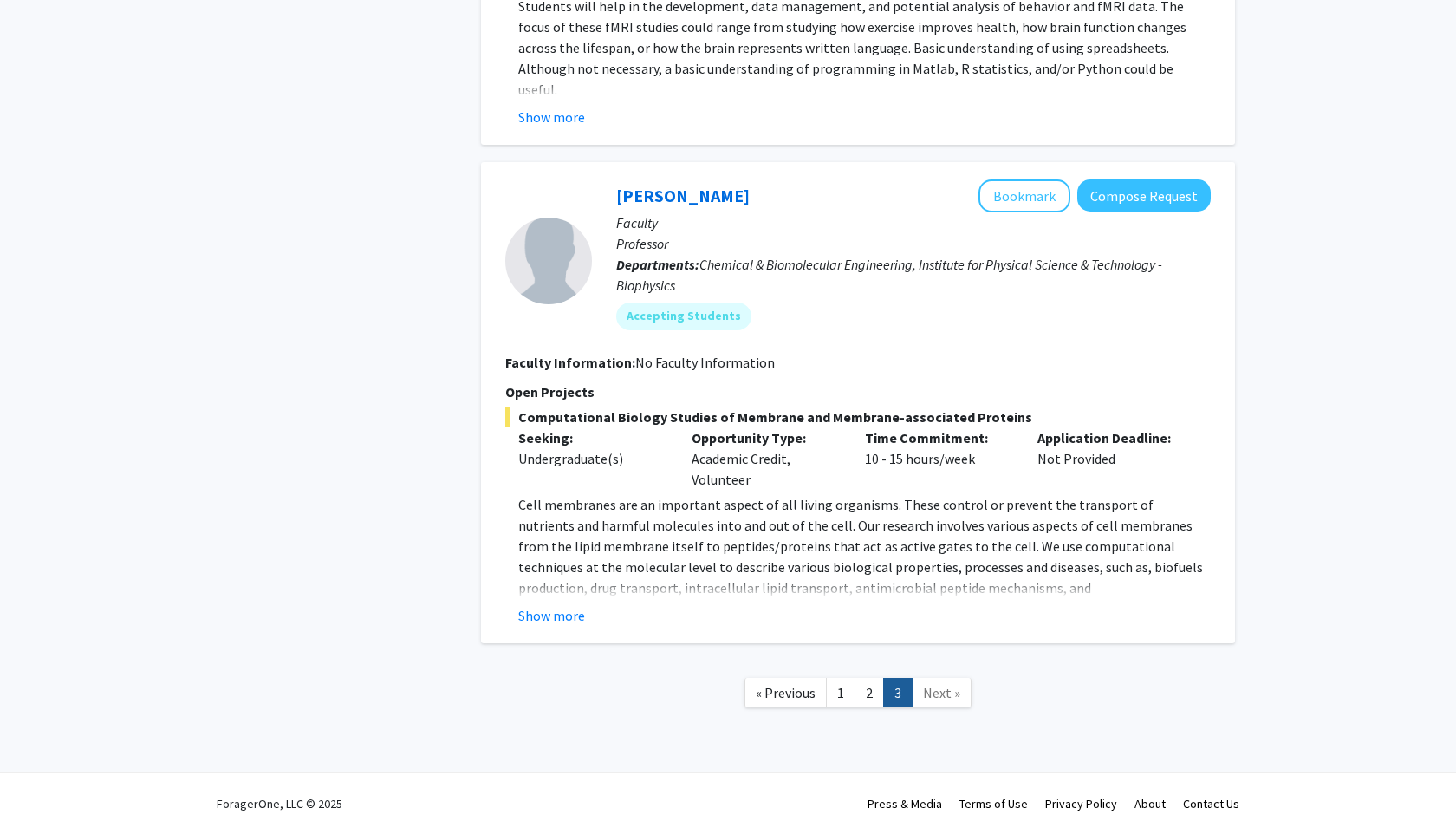
click at [942, 699] on span "Next »" at bounding box center [941, 693] width 38 height 17
click at [871, 695] on link "2" at bounding box center [869, 693] width 30 height 31
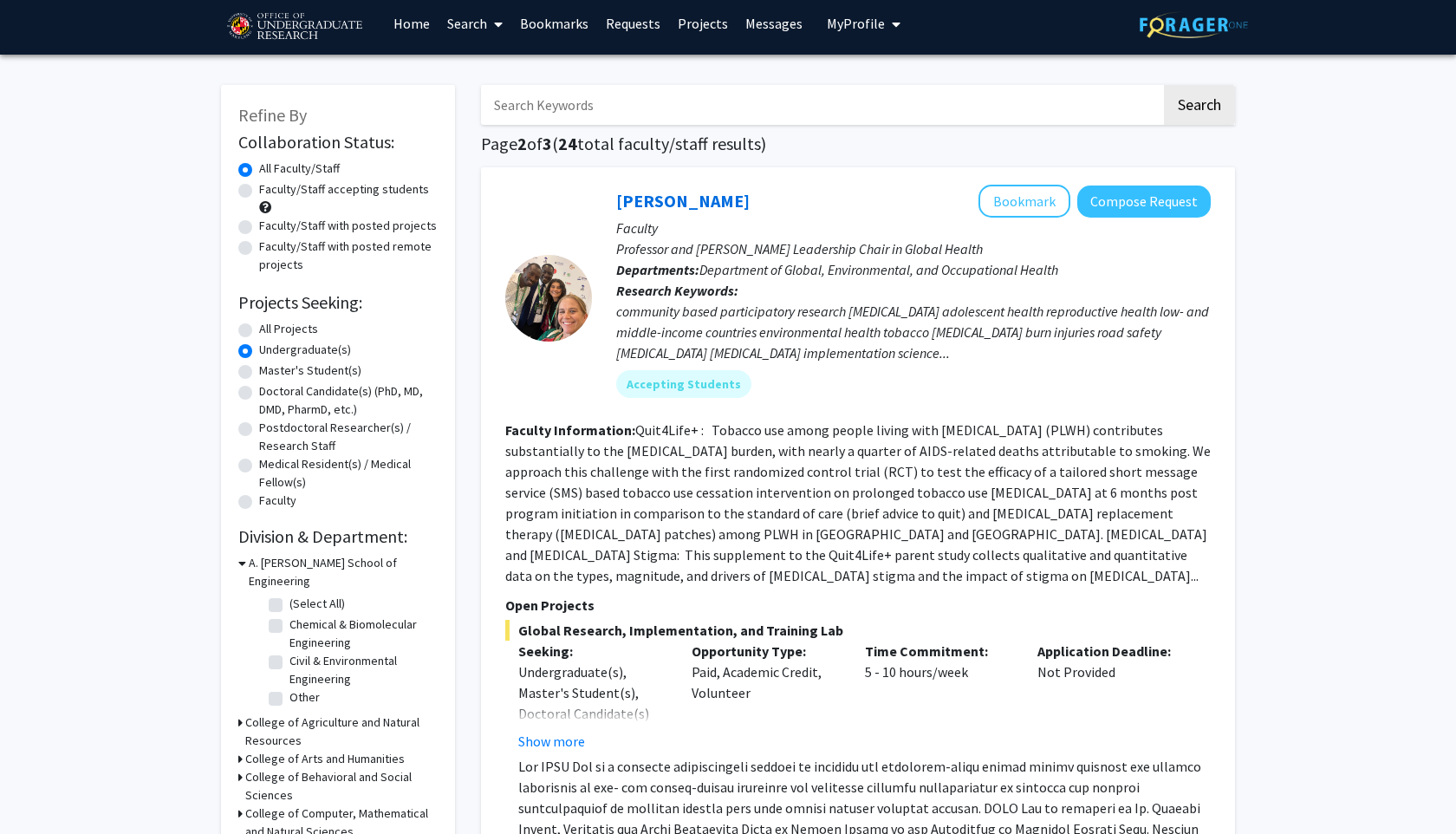
scroll to position [13, 0]
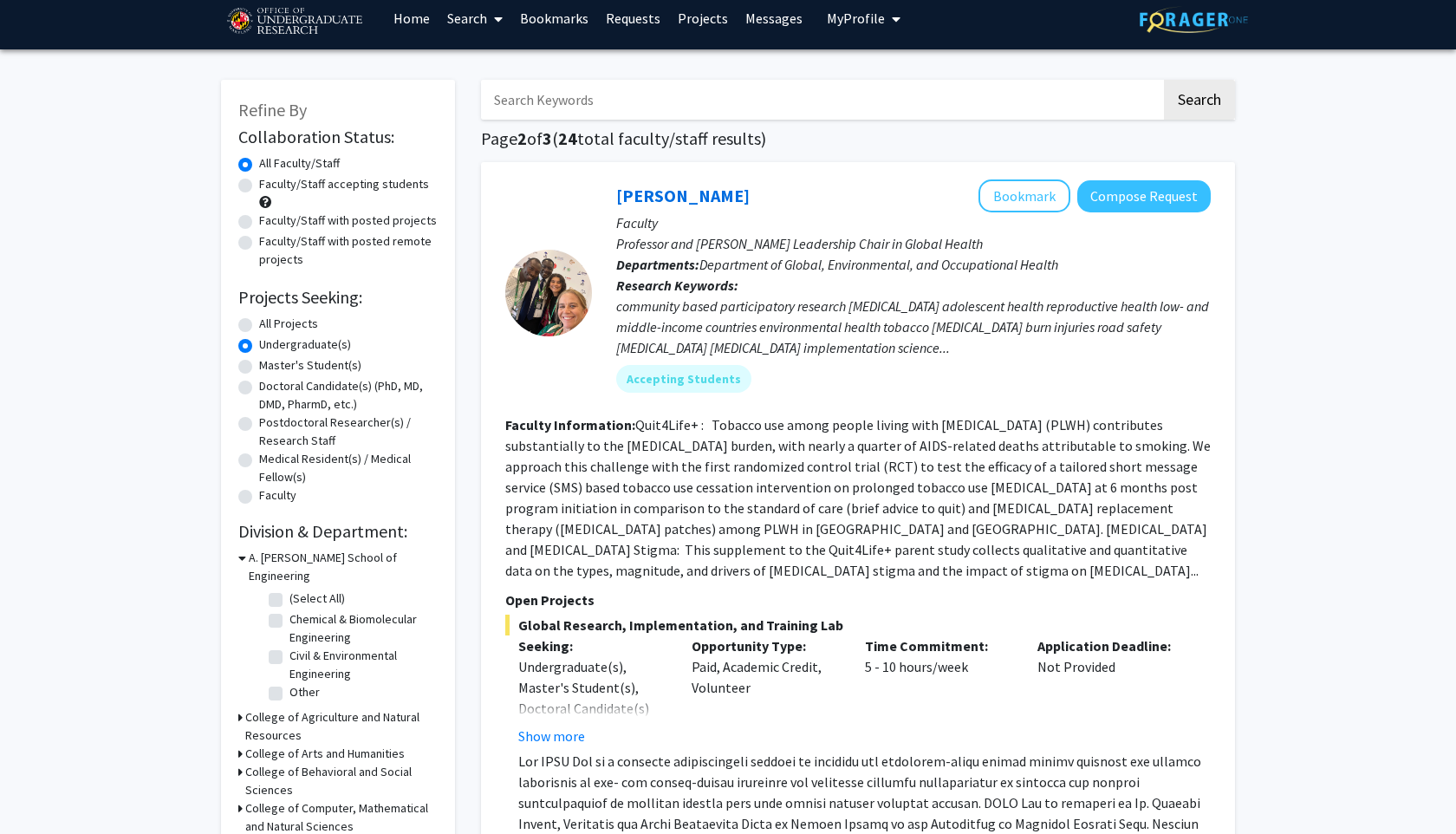
click at [377, 187] on label "Faculty/Staff accepting students" at bounding box center [344, 184] width 170 height 18
click at [270, 187] on input "Faculty/Staff accepting students" at bounding box center [265, 181] width 12 height 12
radio input "true"
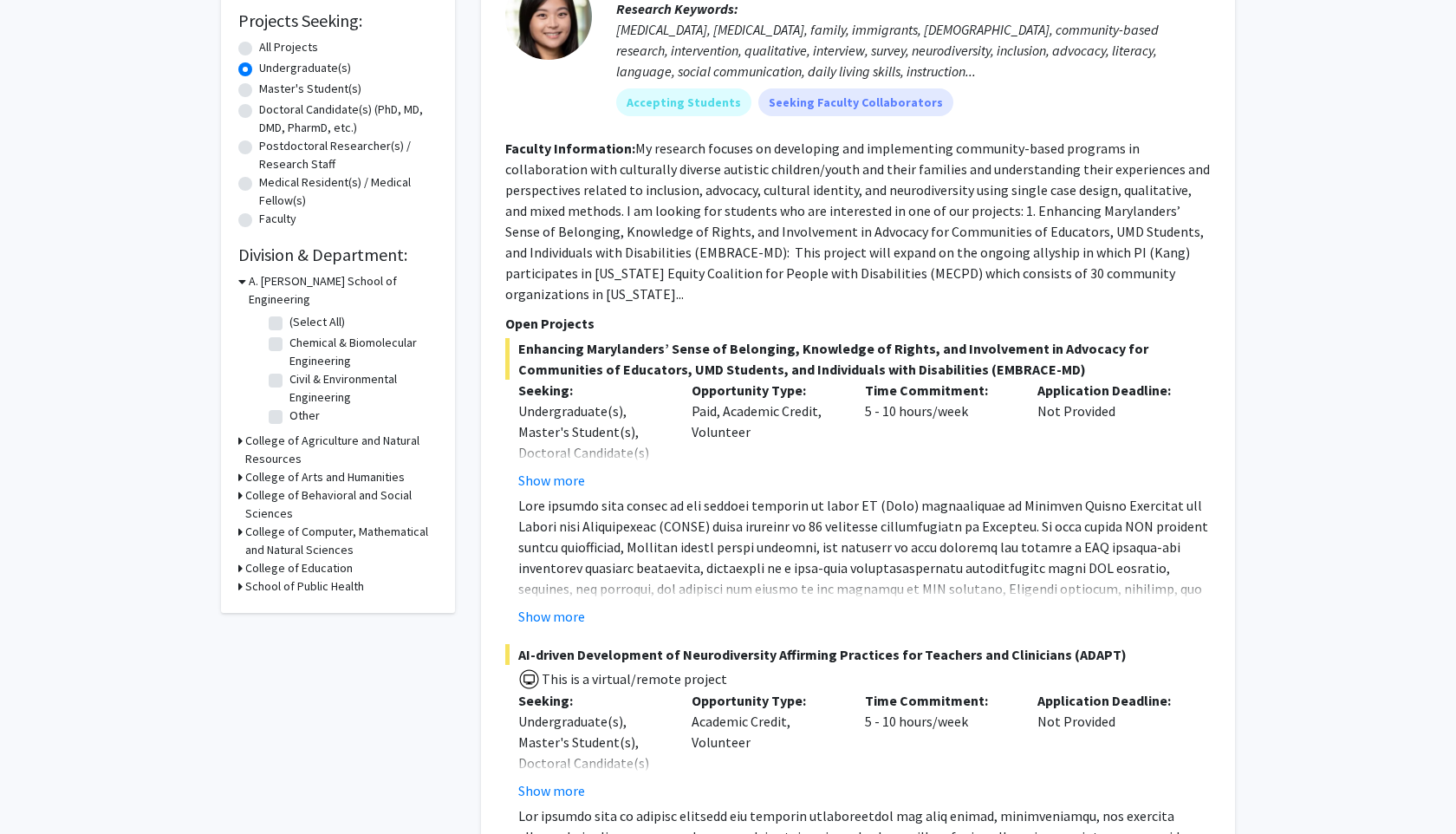
scroll to position [300, 0]
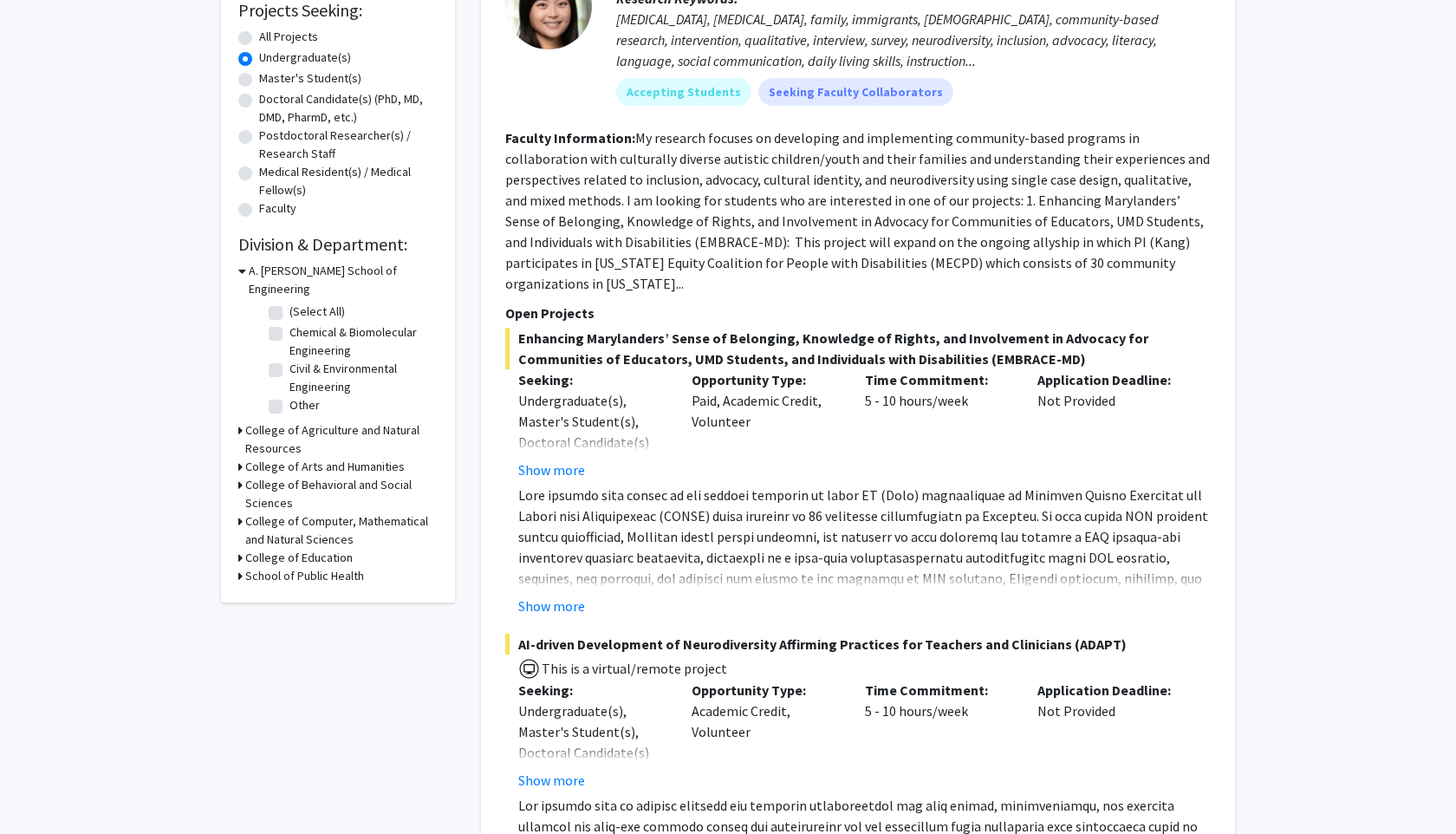
click at [302, 567] on h3 "School of Public Health" at bounding box center [304, 575] width 118 height 18
click at [302, 567] on h3 "School of Public Health" at bounding box center [308, 575] width 118 height 18
click at [293, 548] on h3 "College of Education" at bounding box center [299, 557] width 108 height 18
click at [293, 548] on h3 "College of Education" at bounding box center [303, 557] width 108 height 18
click at [288, 514] on h3 "College of Computer, Mathematical and Natural Sciences" at bounding box center [342, 530] width 192 height 37
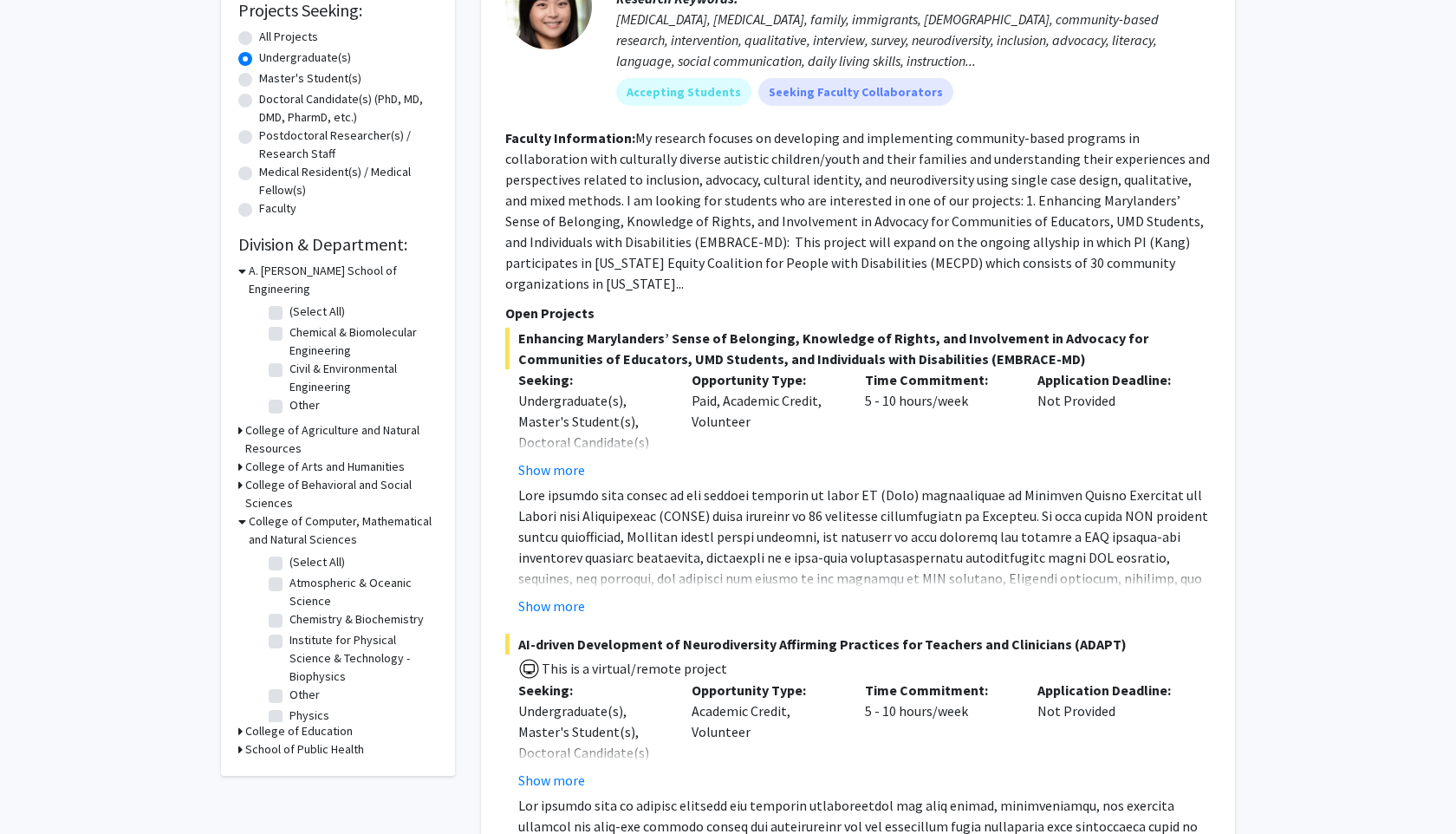
click at [289, 514] on h3 "College of Computer, Mathematical and Natural Sciences" at bounding box center [344, 530] width 189 height 37
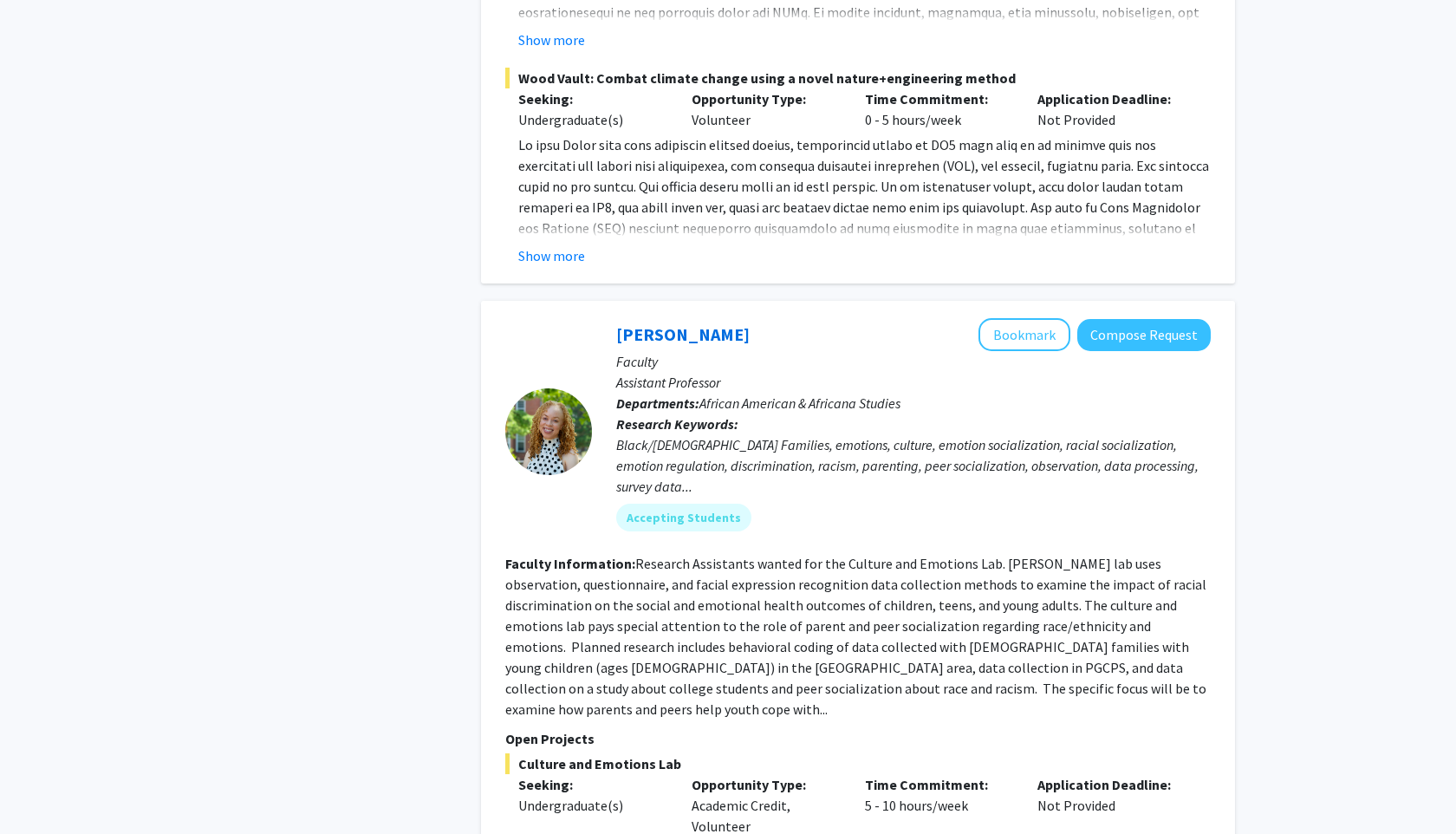
scroll to position [7982, 0]
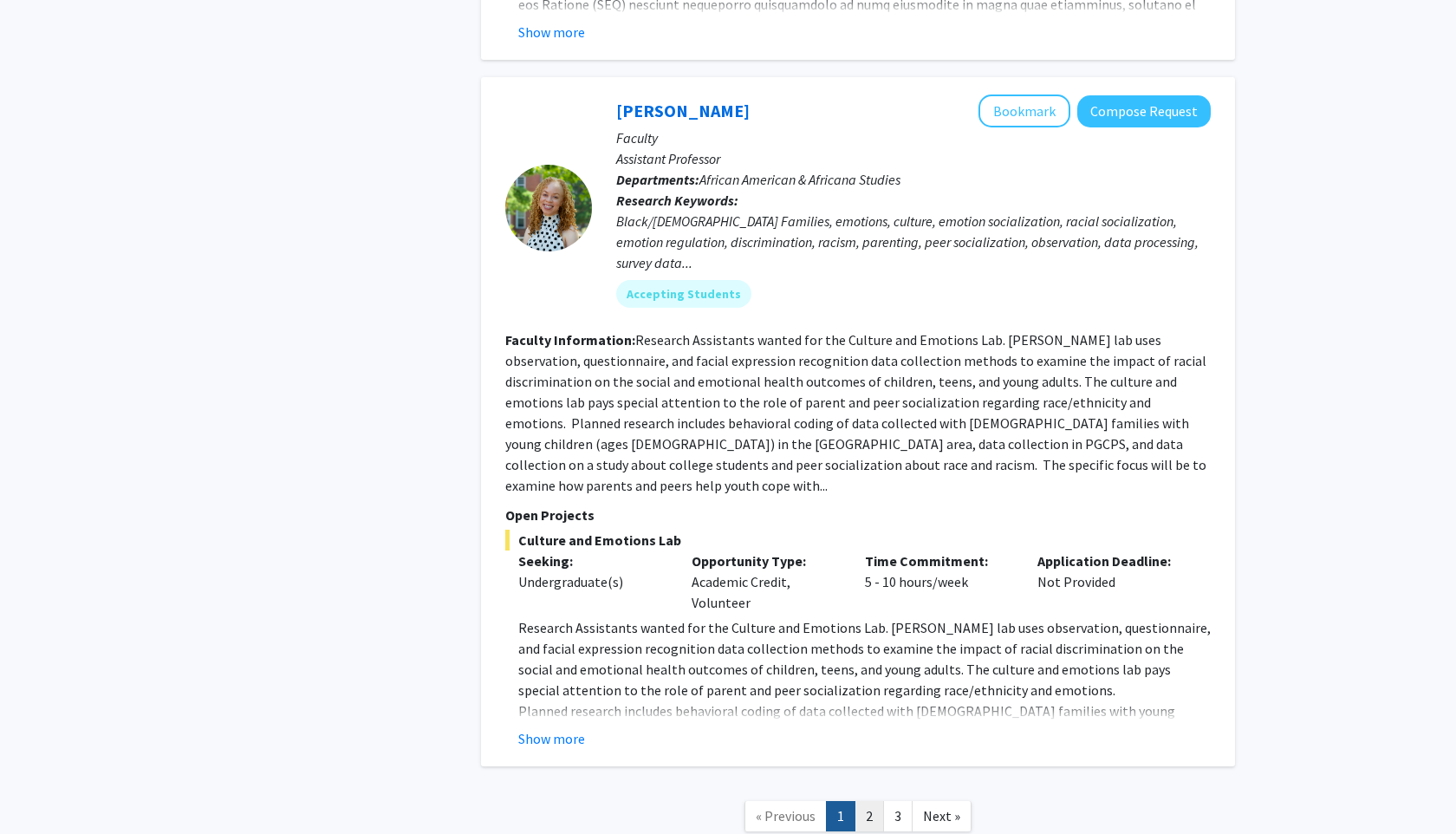
click at [877, 800] on link "2" at bounding box center [869, 816] width 30 height 31
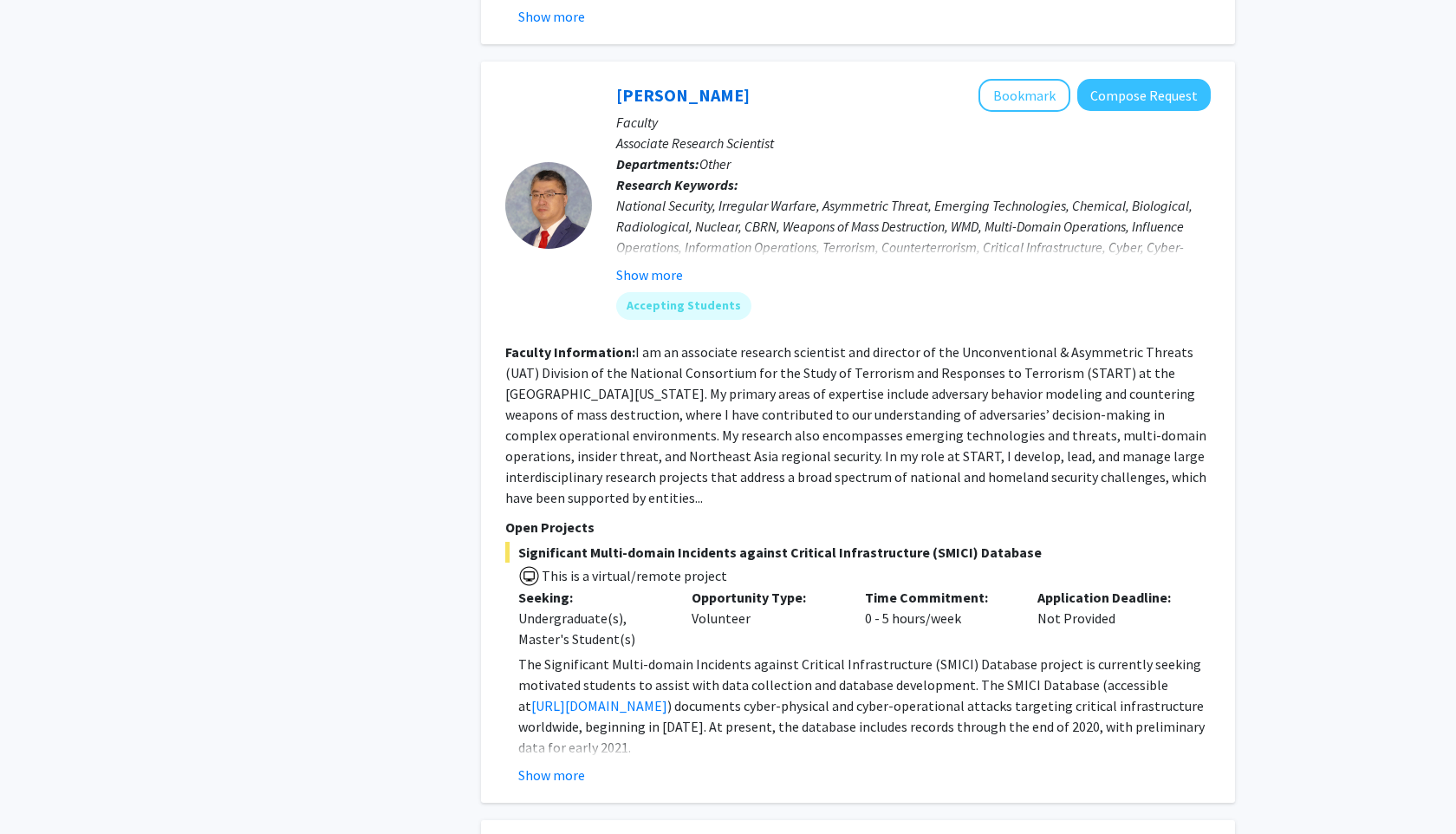
scroll to position [5062, 0]
click at [651, 264] on button "Show more" at bounding box center [649, 274] width 66 height 21
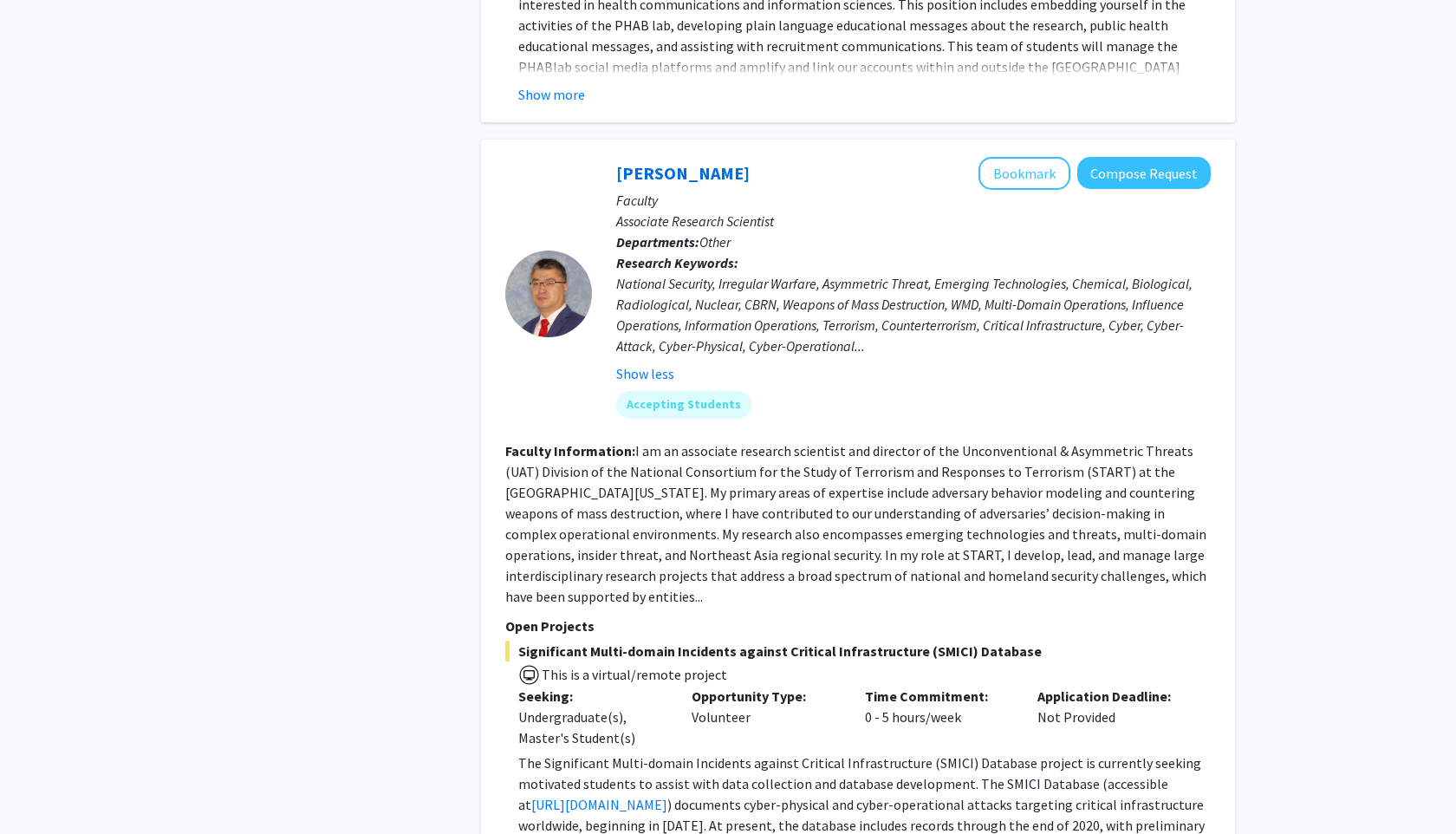
scroll to position [4983, 0]
drag, startPoint x: 785, startPoint y: 240, endPoint x: 926, endPoint y: 246, distance: 141.1
click at [926, 272] on div "National Security, Irregular Warfare, Asymmetric Threat, Emerging Technologies,…" at bounding box center [913, 314] width 595 height 83
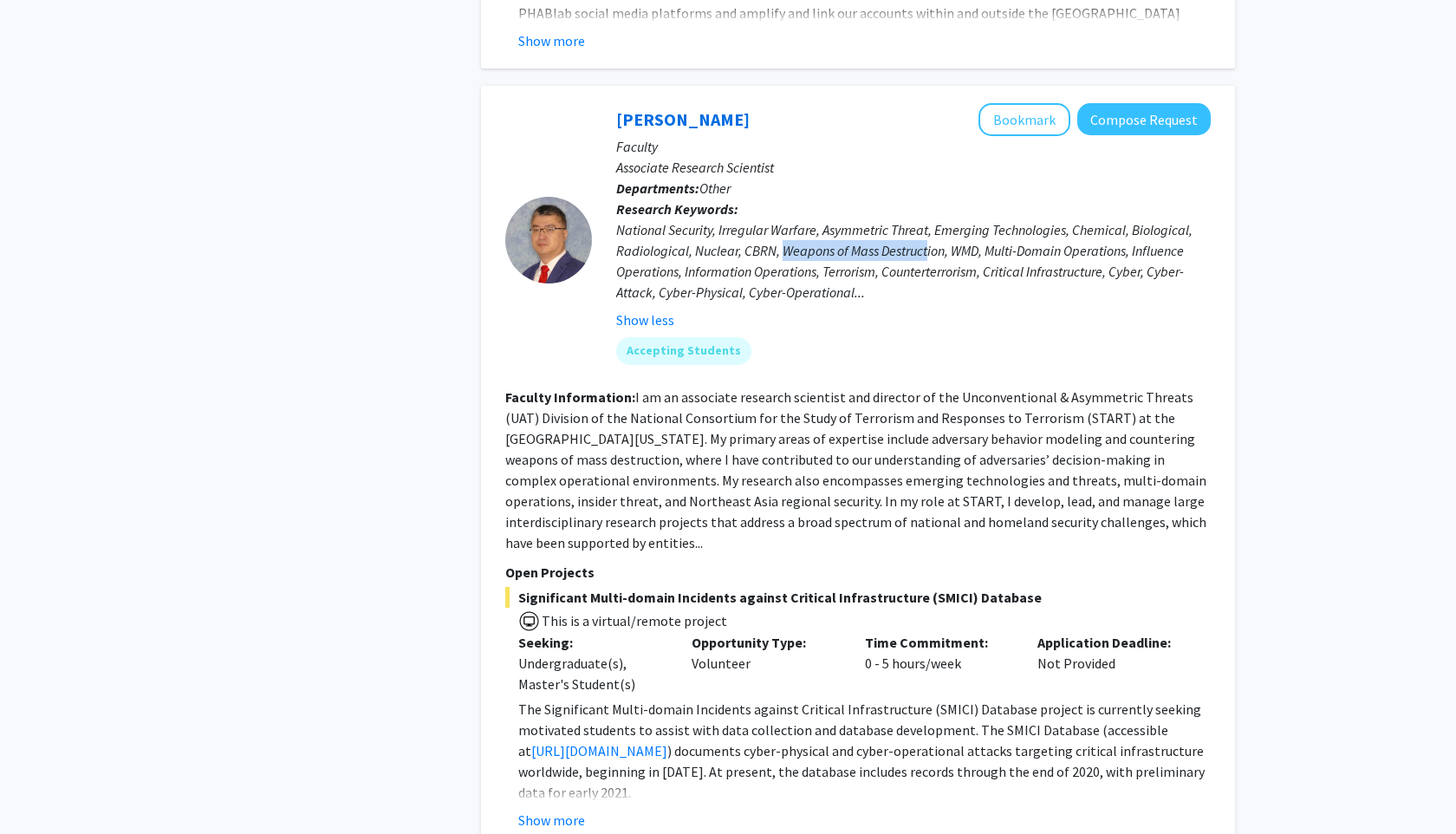
scroll to position [5078, 0]
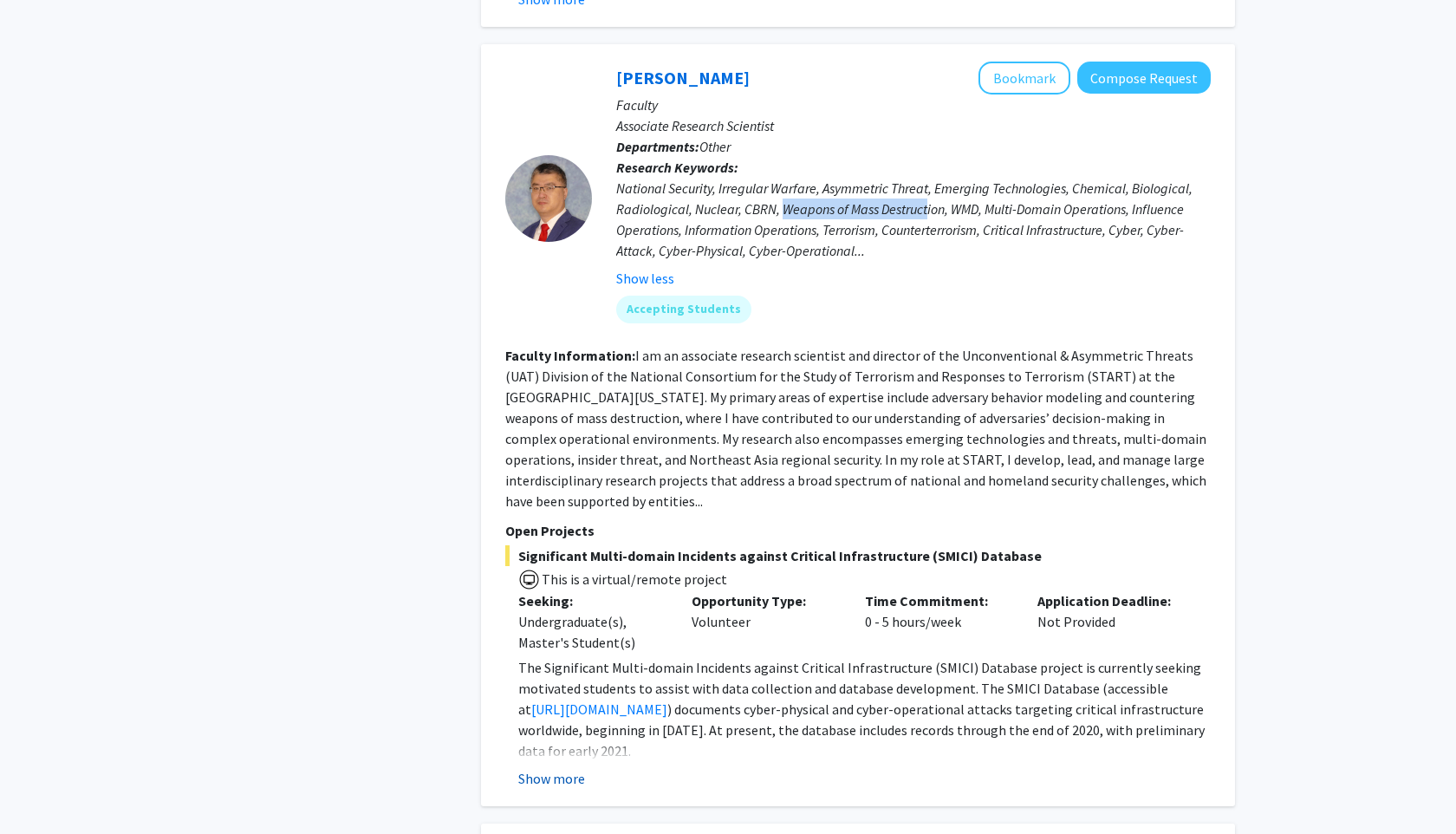
click at [564, 768] on button "Show more" at bounding box center [551, 778] width 66 height 21
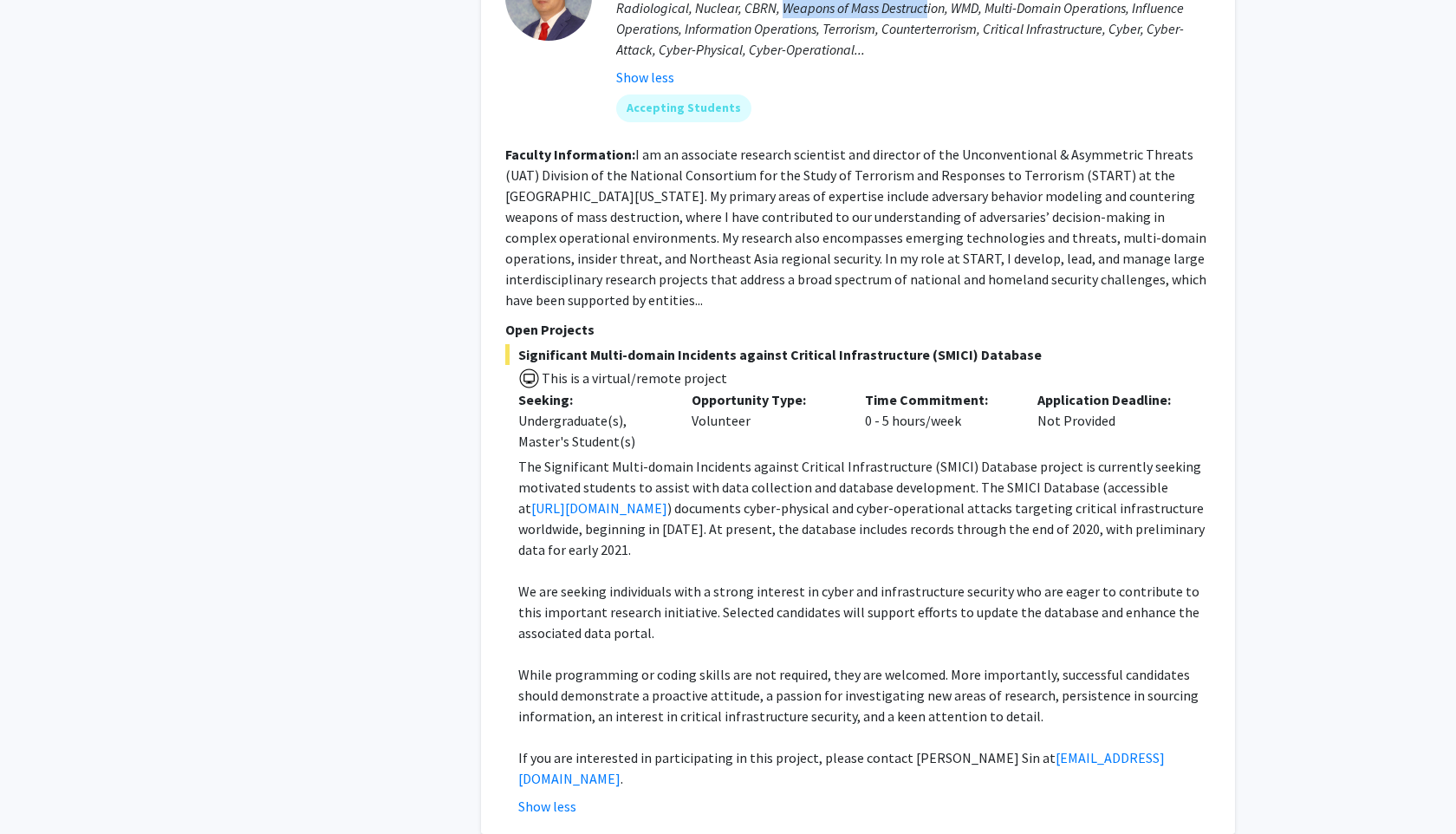
scroll to position [5274, 0]
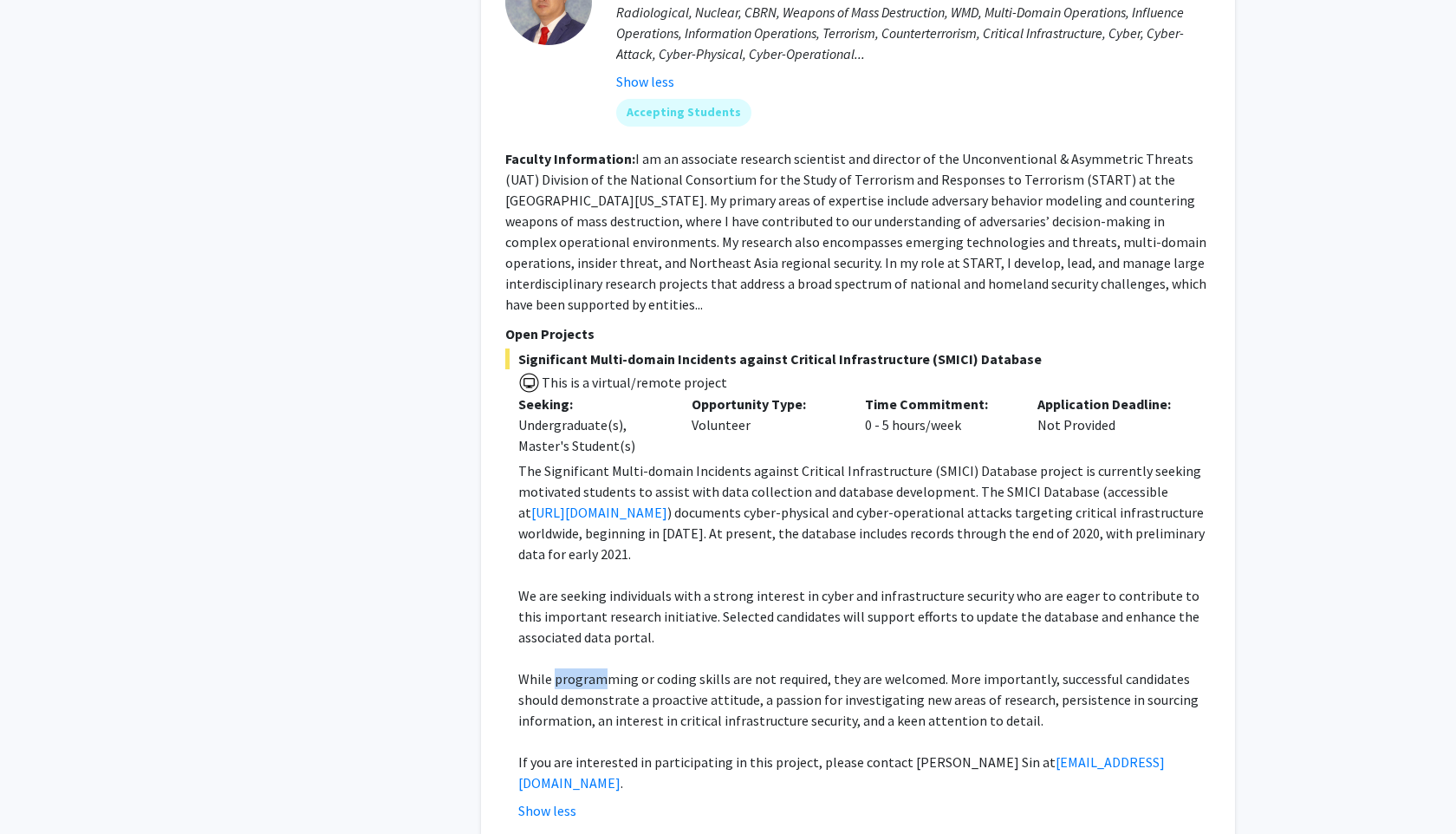
drag, startPoint x: 554, startPoint y: 617, endPoint x: 597, endPoint y: 621, distance: 43.2
click at [597, 669] on p "While programming or coding skills are not required, they are welcomed. More im…" at bounding box center [865, 699] width 693 height 63
click at [708, 669] on p "While programming or coding skills are not required, they are welcomed. More im…" at bounding box center [865, 699] width 693 height 63
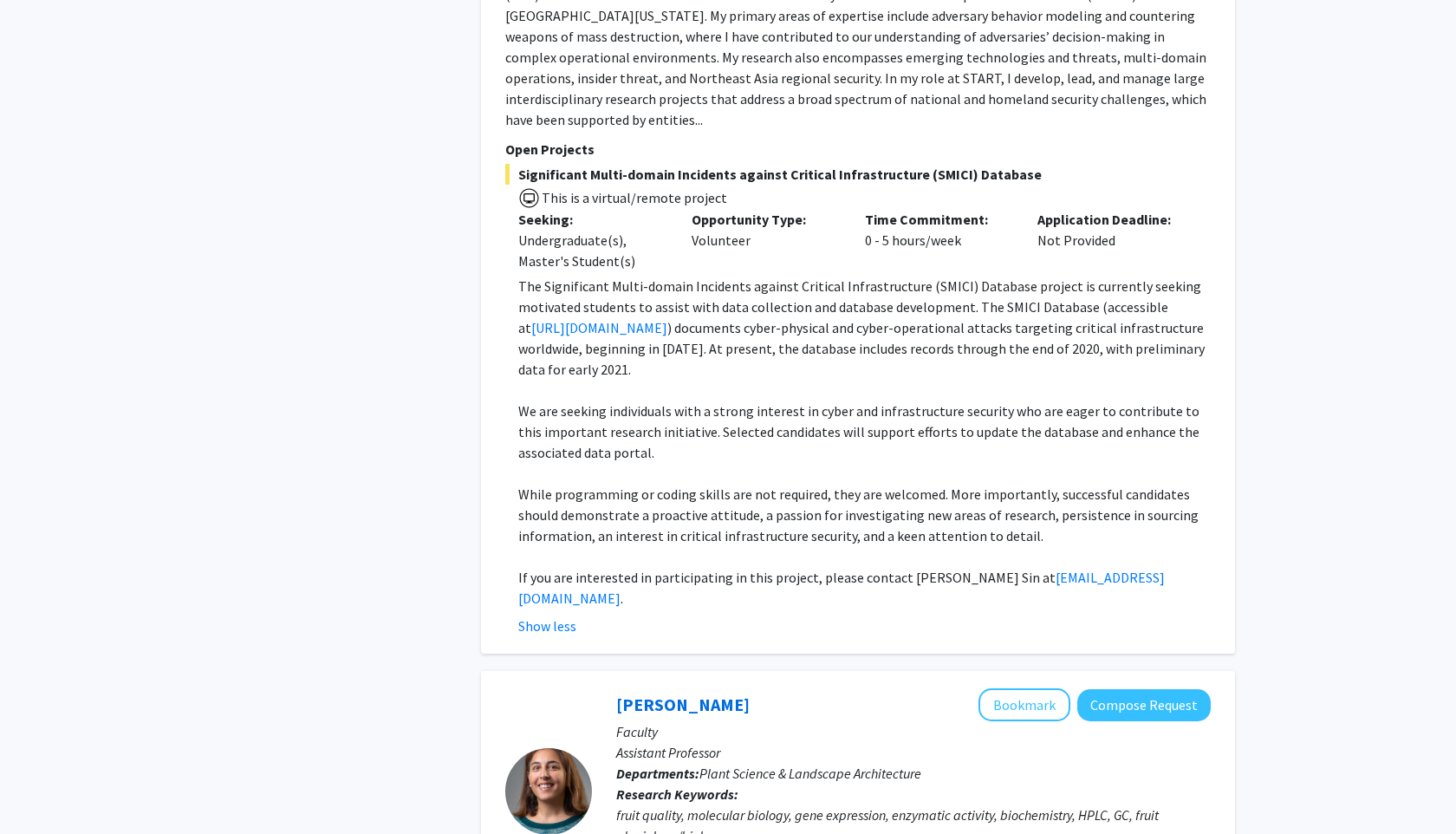
scroll to position [5426, 0]
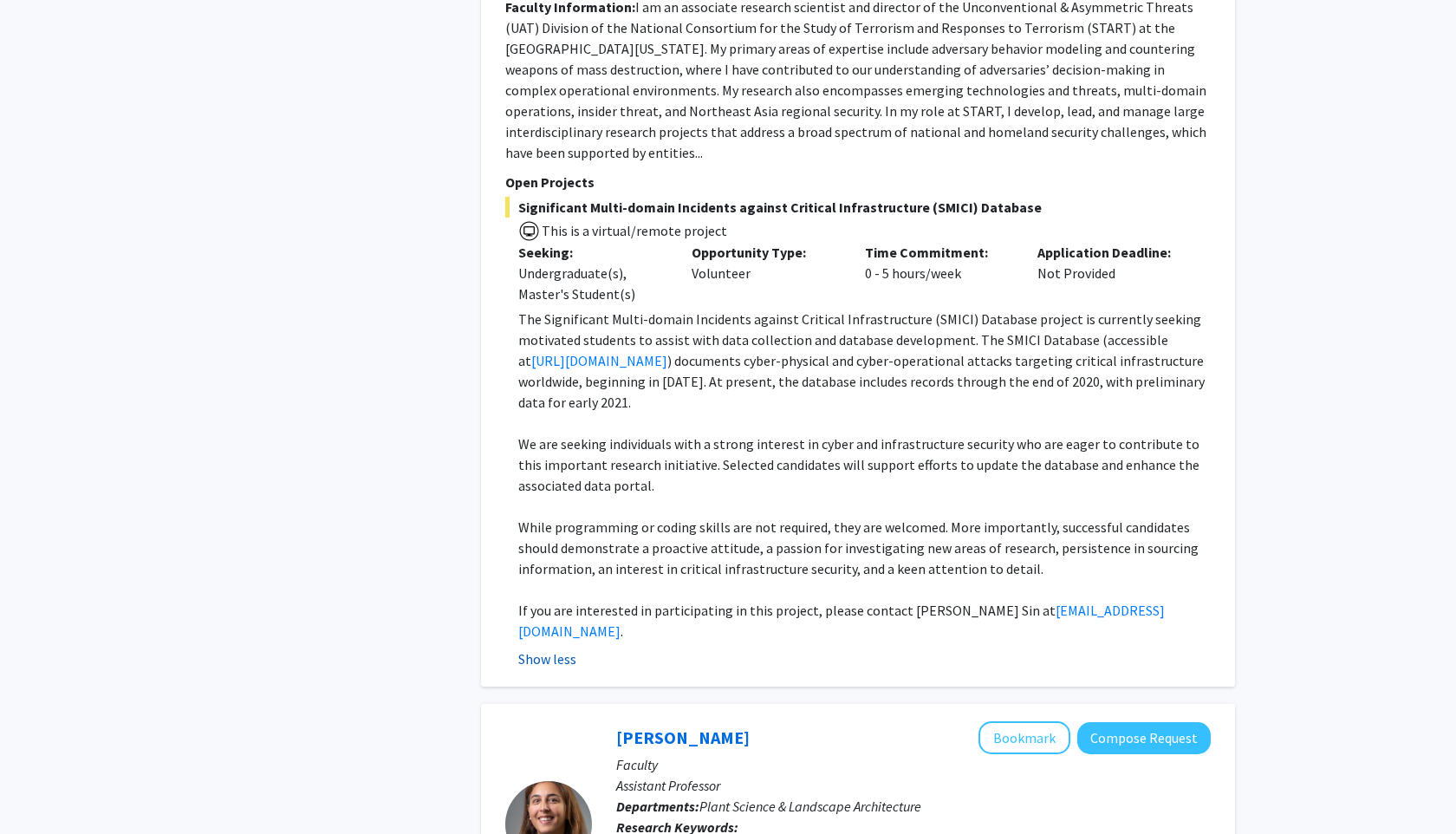
click at [555, 648] on button "Show less" at bounding box center [548, 659] width 58 height 21
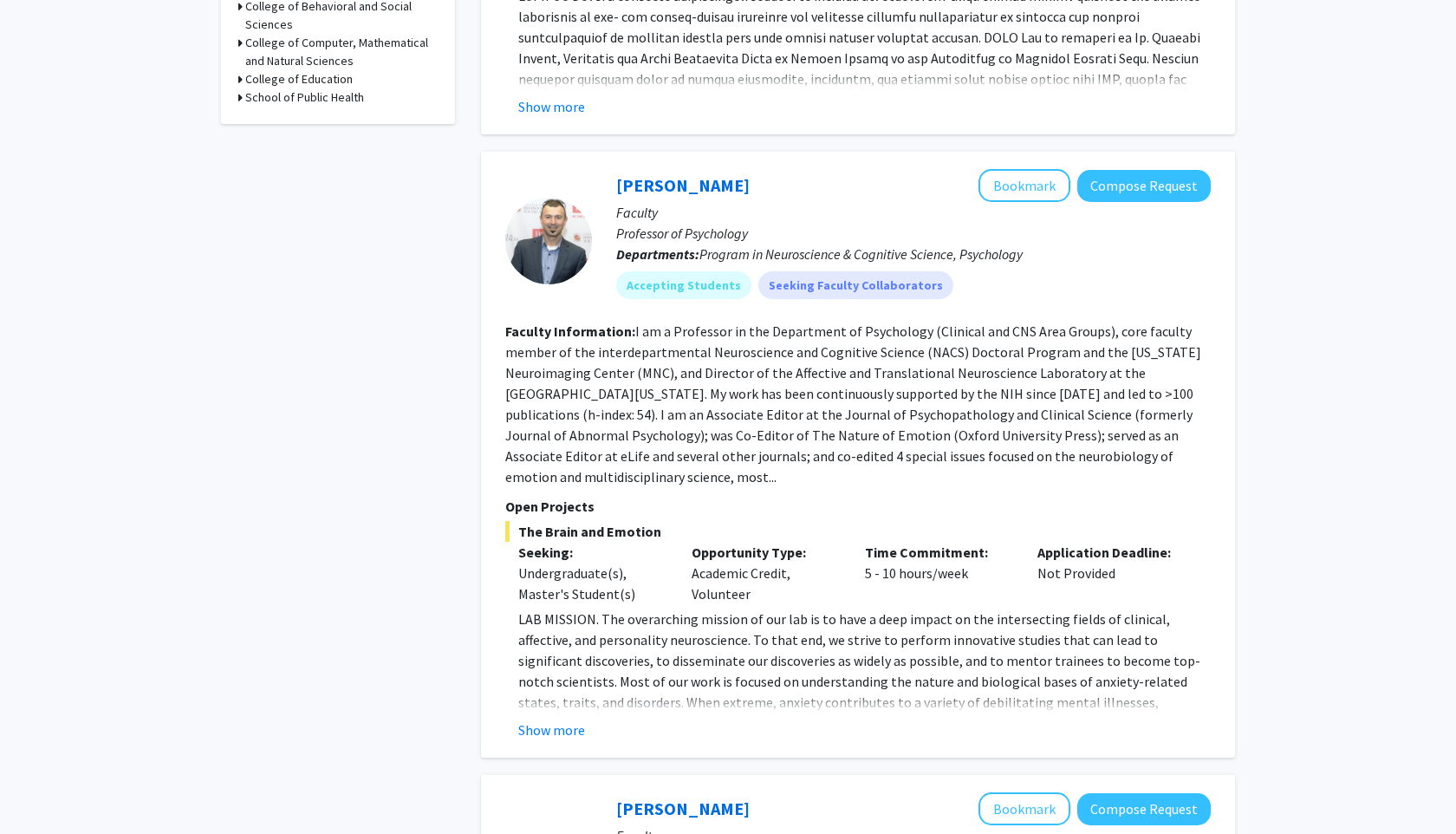
scroll to position [734, 0]
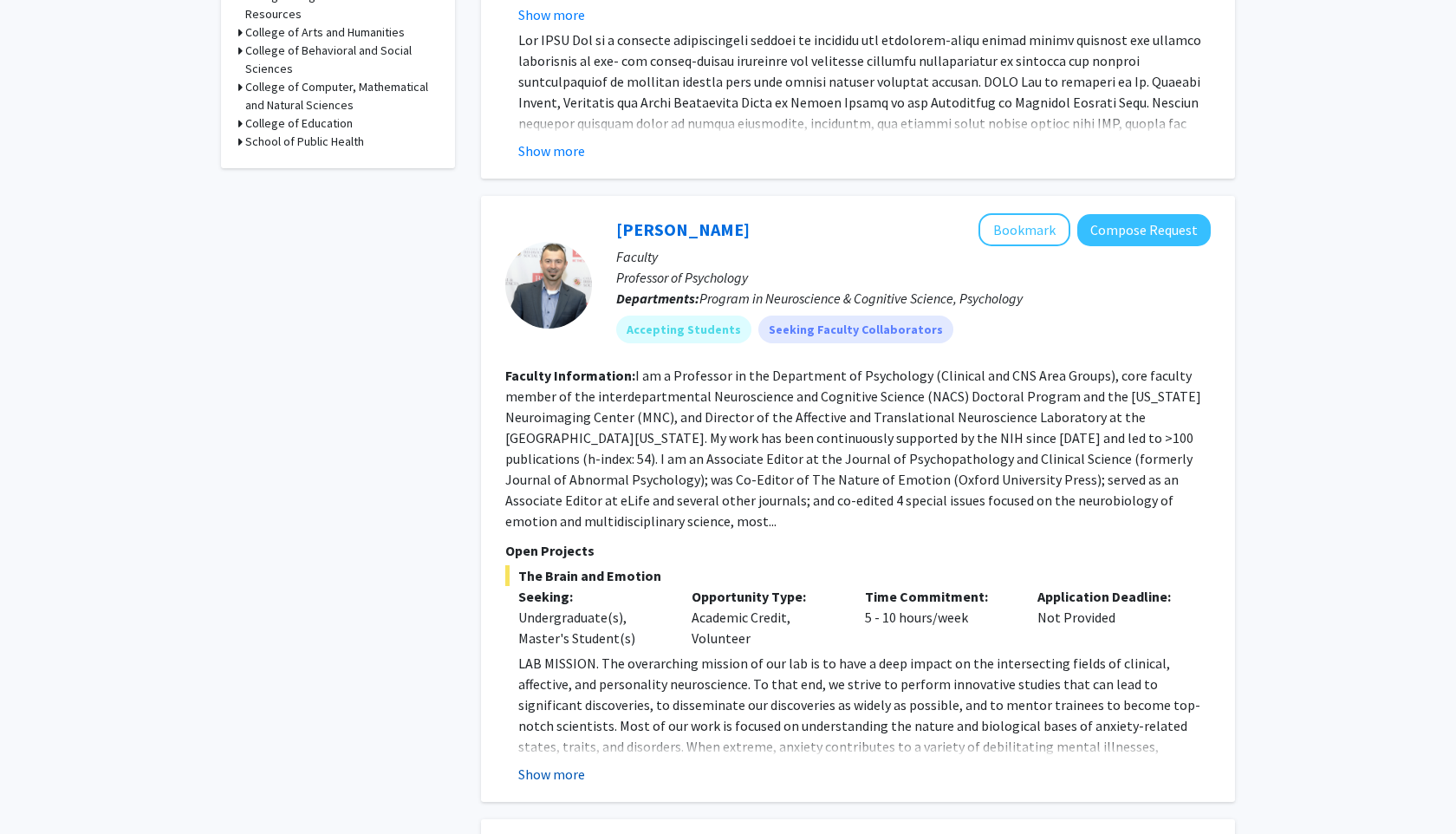
click at [550, 764] on button "Show more" at bounding box center [551, 774] width 66 height 21
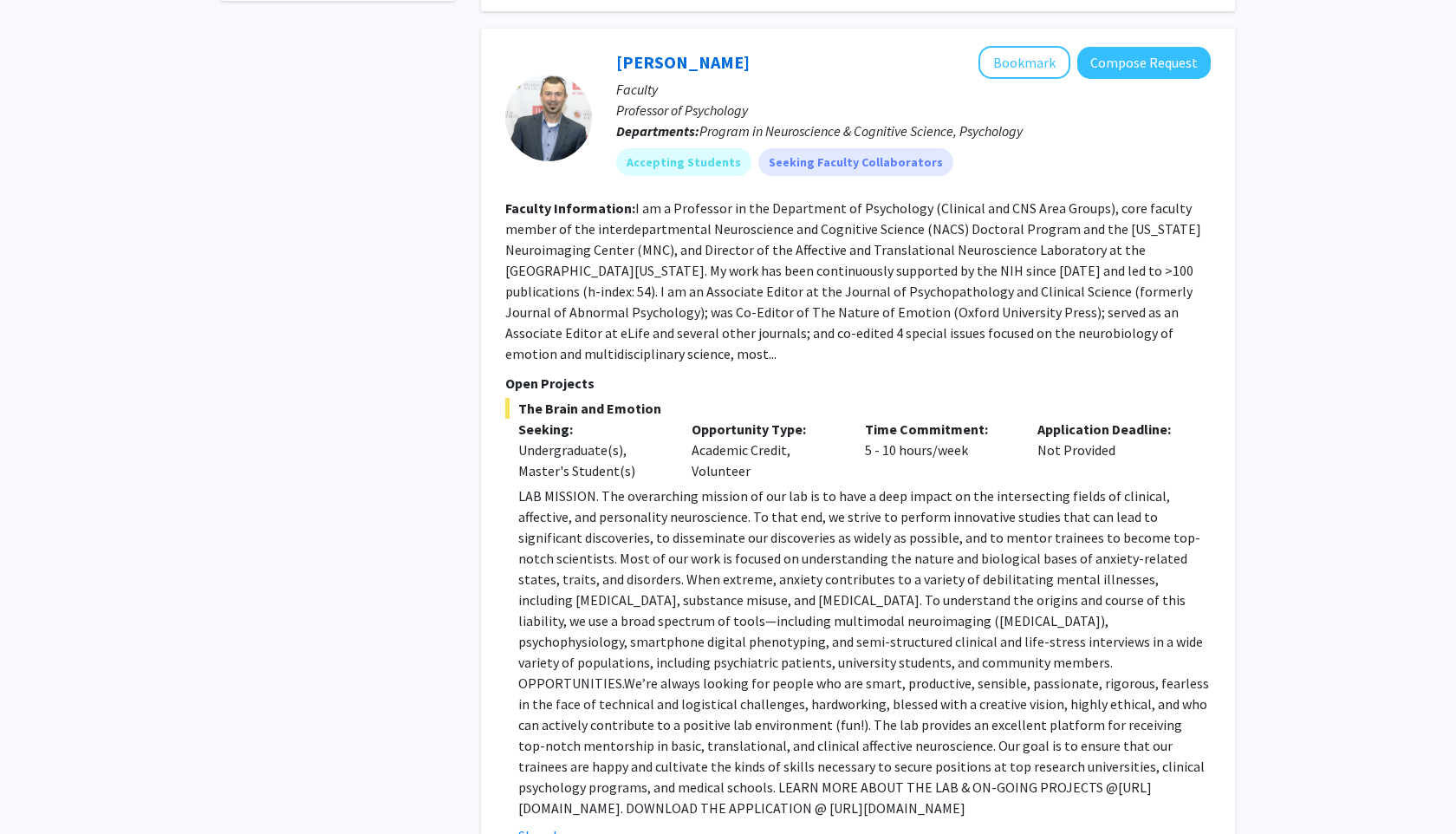
scroll to position [903, 0]
drag, startPoint x: 616, startPoint y: 38, endPoint x: 814, endPoint y: 246, distance: 287.2
click at [814, 246] on fg-search-faculty "Alexander Shackman Bookmark Compose Request Faculty Professor of Psychology Dep…" at bounding box center [857, 443] width 705 height 799
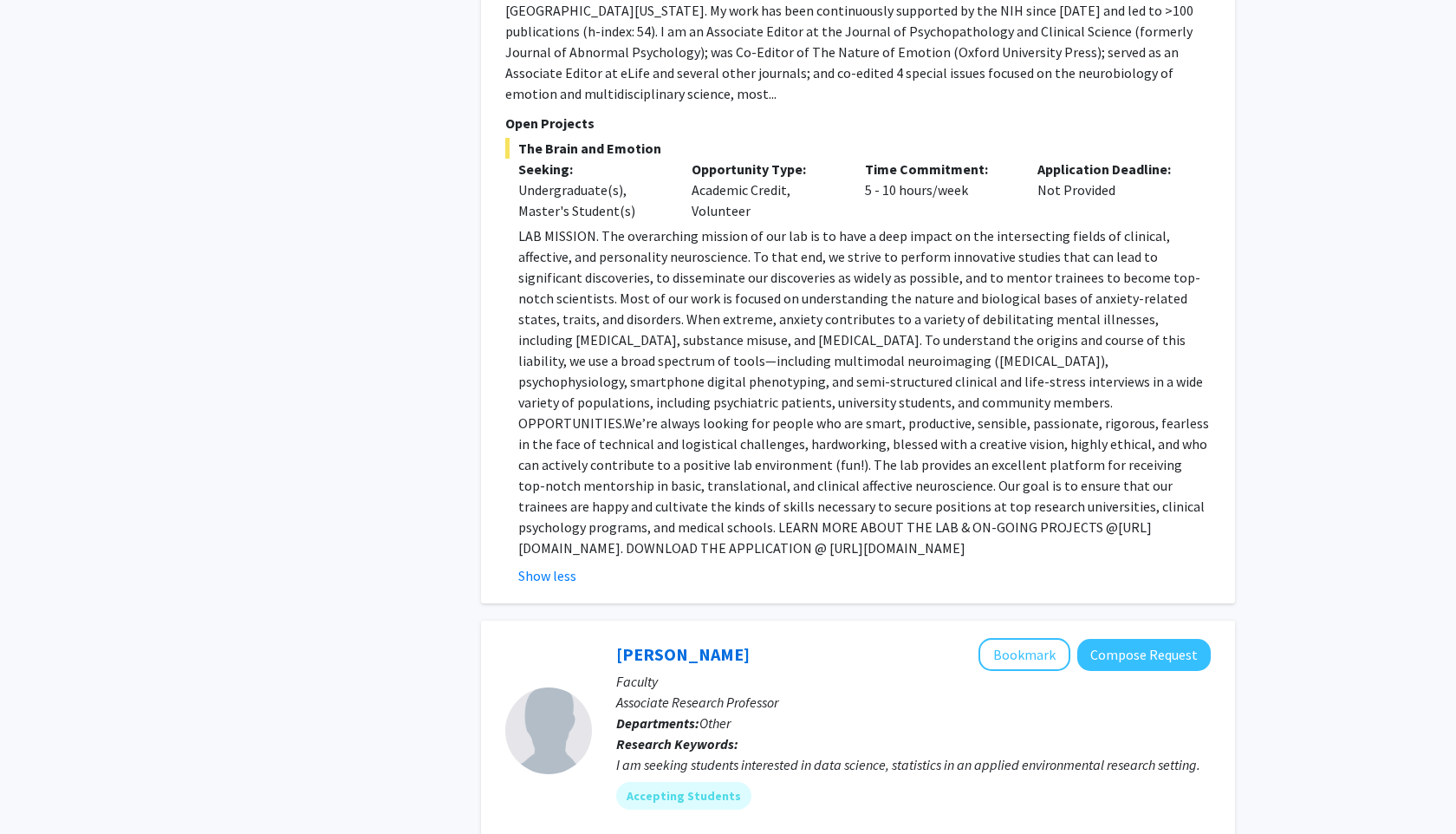
scroll to position [1164, 0]
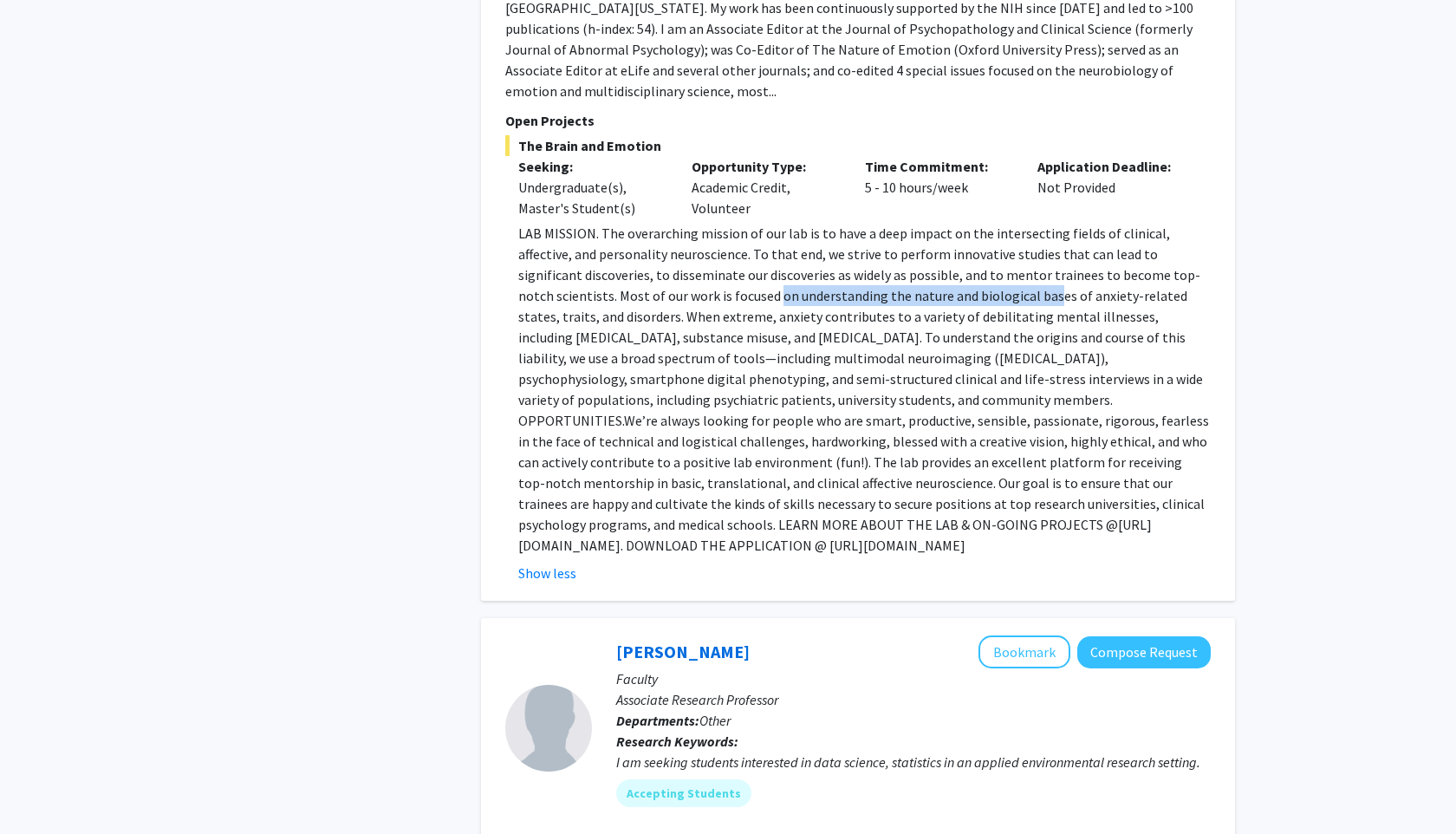
drag, startPoint x: 681, startPoint y: 249, endPoint x: 949, endPoint y: 249, distance: 268.0
click at [949, 249] on p "LAB MISSION. The overarching mission of our lab is to have a deep impact on the…" at bounding box center [865, 390] width 693 height 333
click at [1053, 263] on p "LAB MISSION. The overarching mission of our lab is to have a deep impact on the…" at bounding box center [865, 390] width 693 height 333
drag, startPoint x: 1114, startPoint y: 262, endPoint x: 801, endPoint y: 262, distance: 313.0
click at [801, 262] on p "LAB MISSION. The overarching mission of our lab is to have a deep impact on the…" at bounding box center [865, 390] width 693 height 333
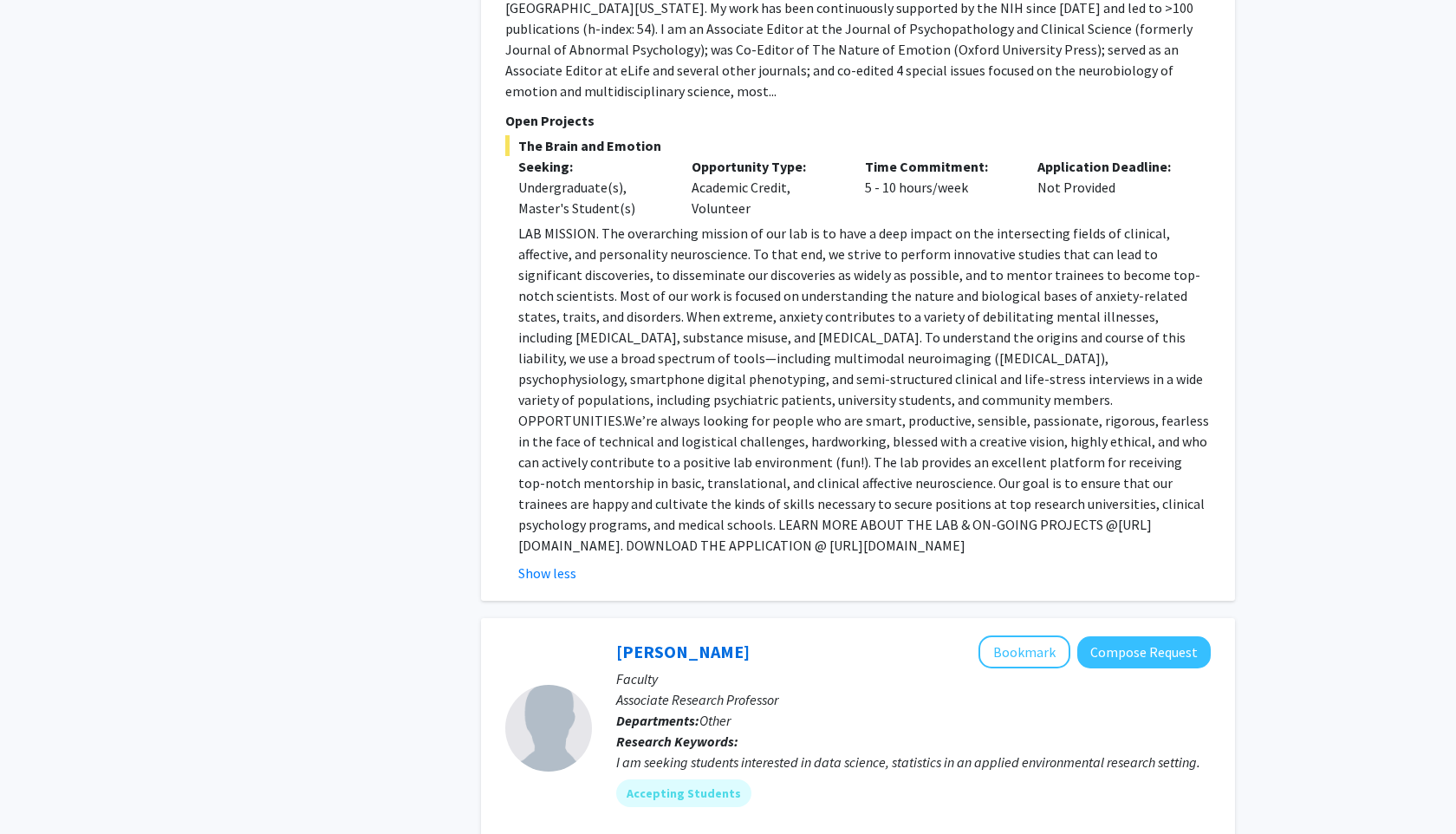
click at [627, 309] on p "LAB MISSION. The overarching mission of our lab is to have a deep impact on the…" at bounding box center [865, 390] width 693 height 333
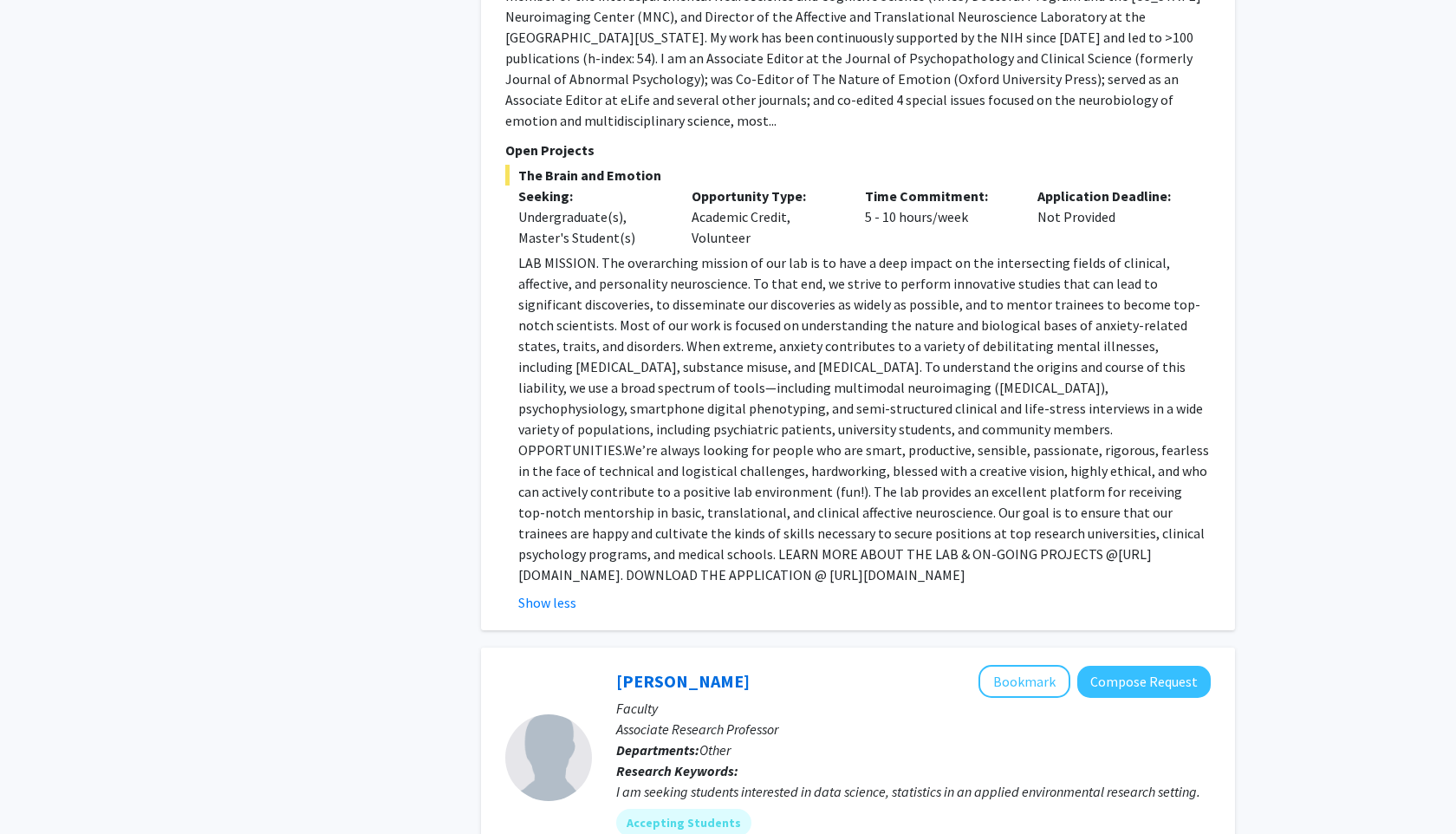
scroll to position [1136, 0]
